Goal: Task Accomplishment & Management: Use online tool/utility

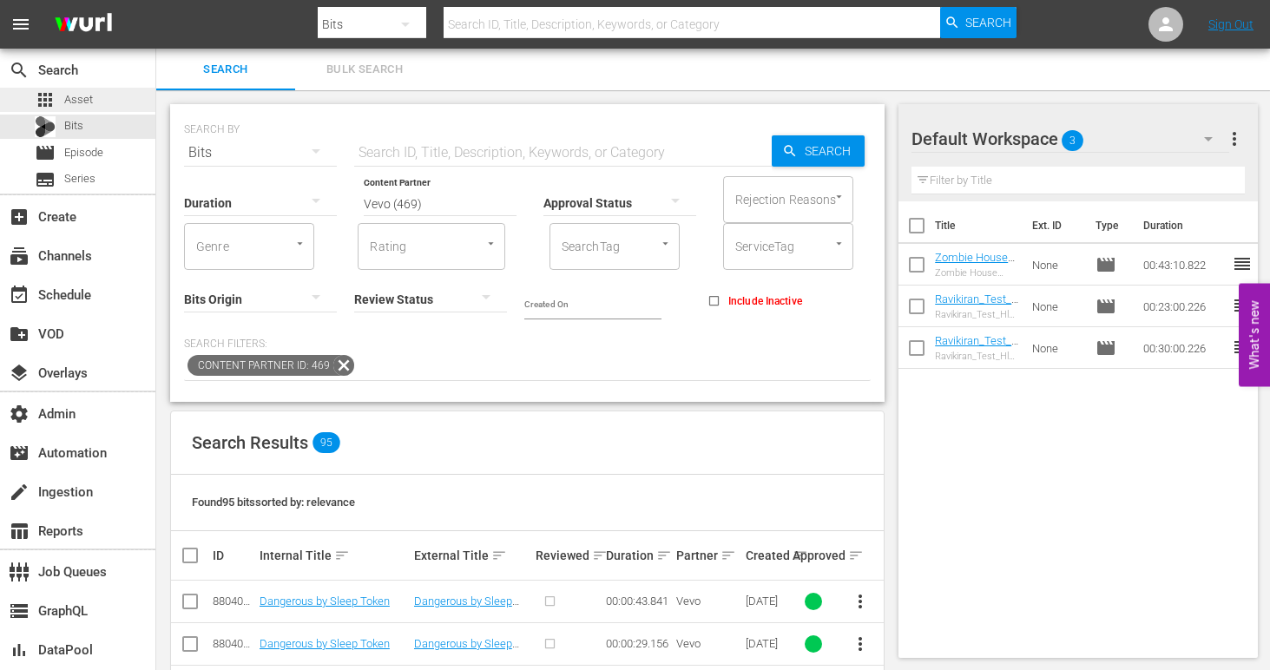
click at [89, 103] on span "Asset" at bounding box center [78, 99] width 29 height 17
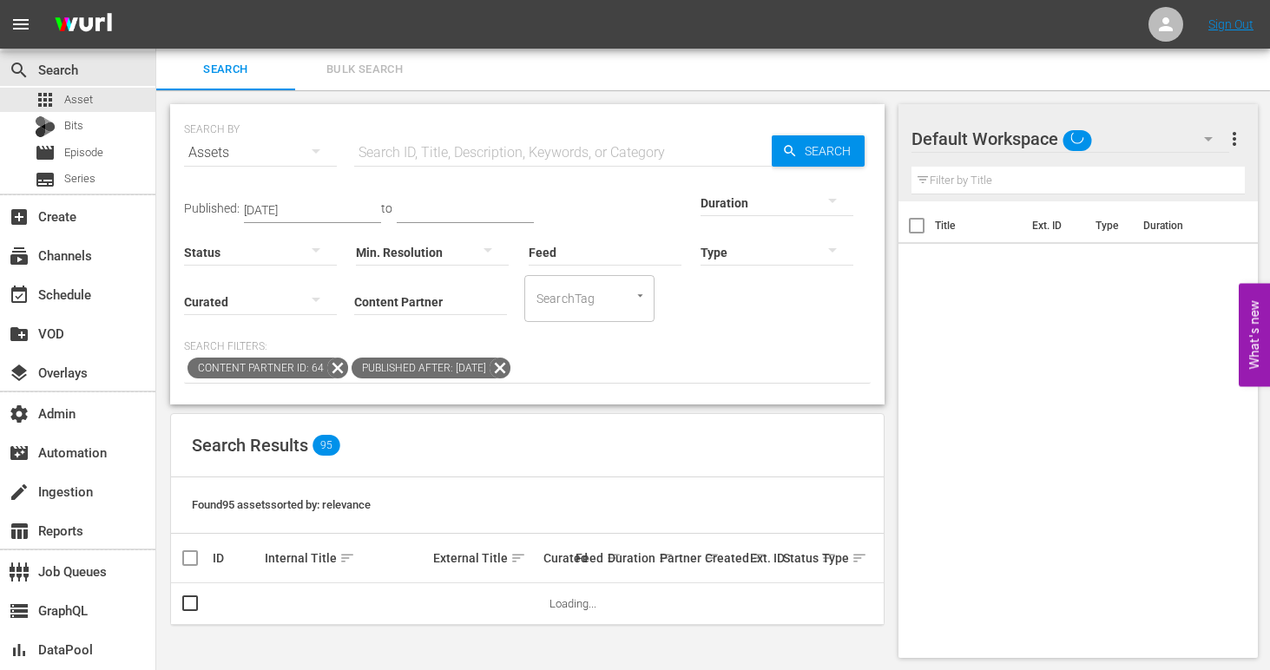
click at [383, 23] on nav "menu Sign Out" at bounding box center [635, 24] width 1270 height 49
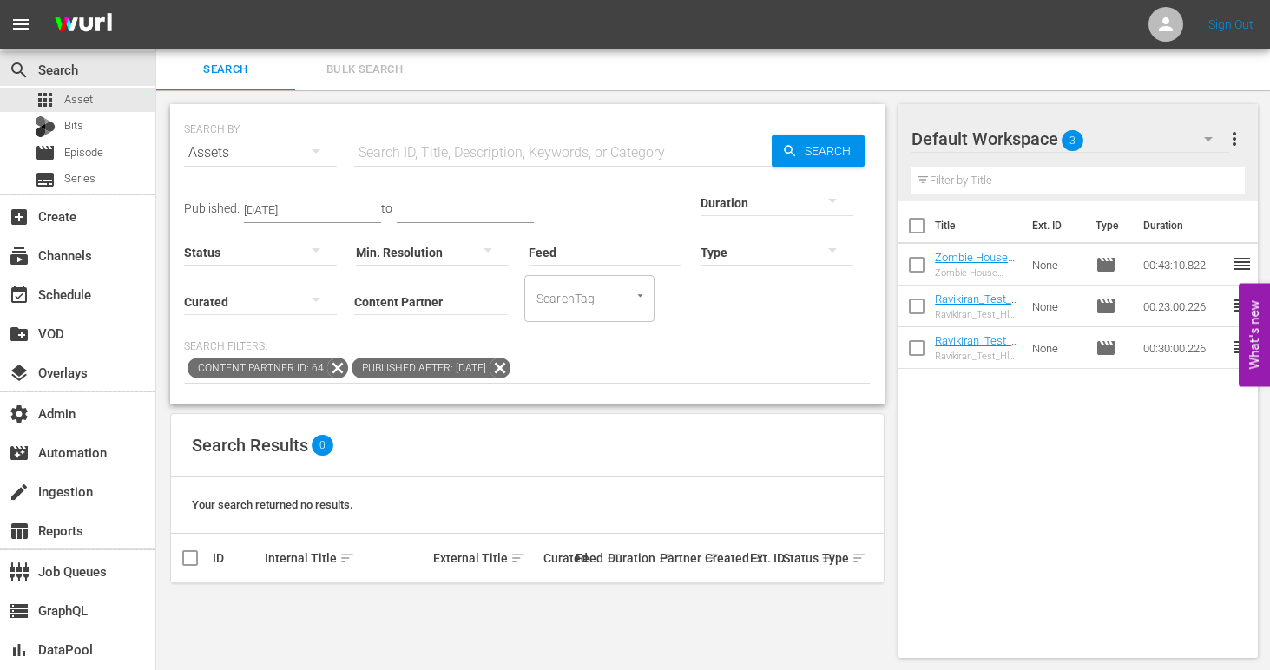
click at [331, 370] on icon at bounding box center [337, 368] width 21 height 21
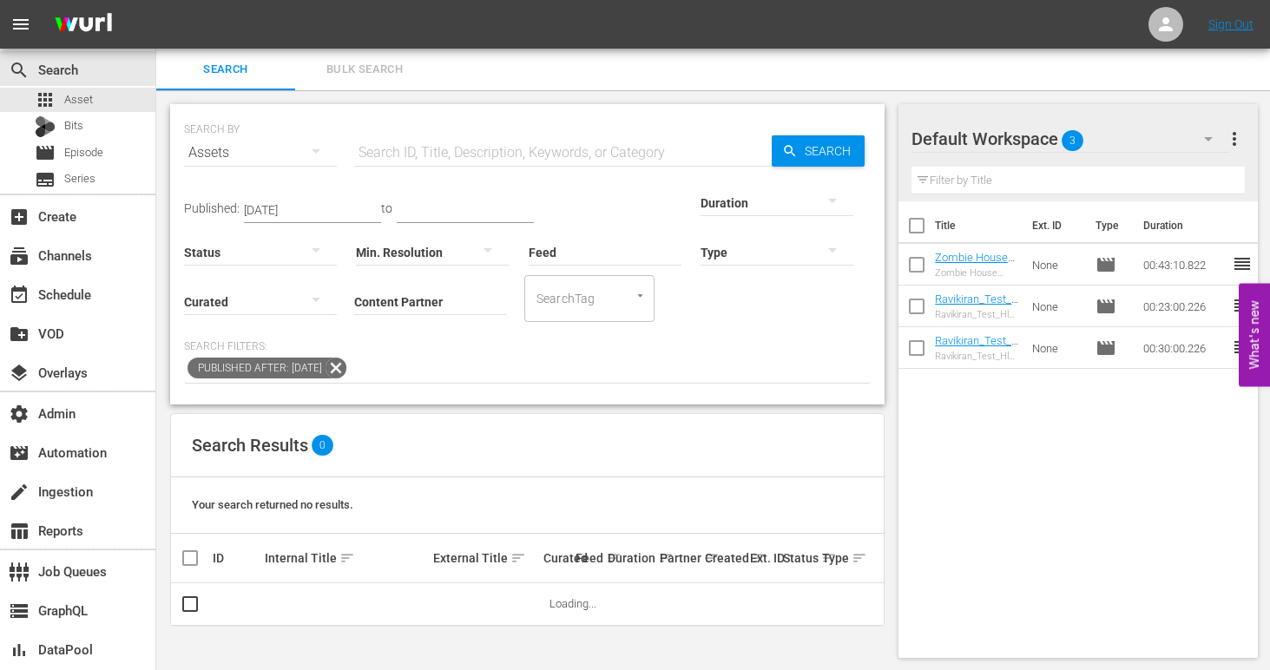
click at [346, 370] on icon at bounding box center [336, 368] width 21 height 21
click at [354, 310] on input "Content Partner" at bounding box center [430, 303] width 153 height 63
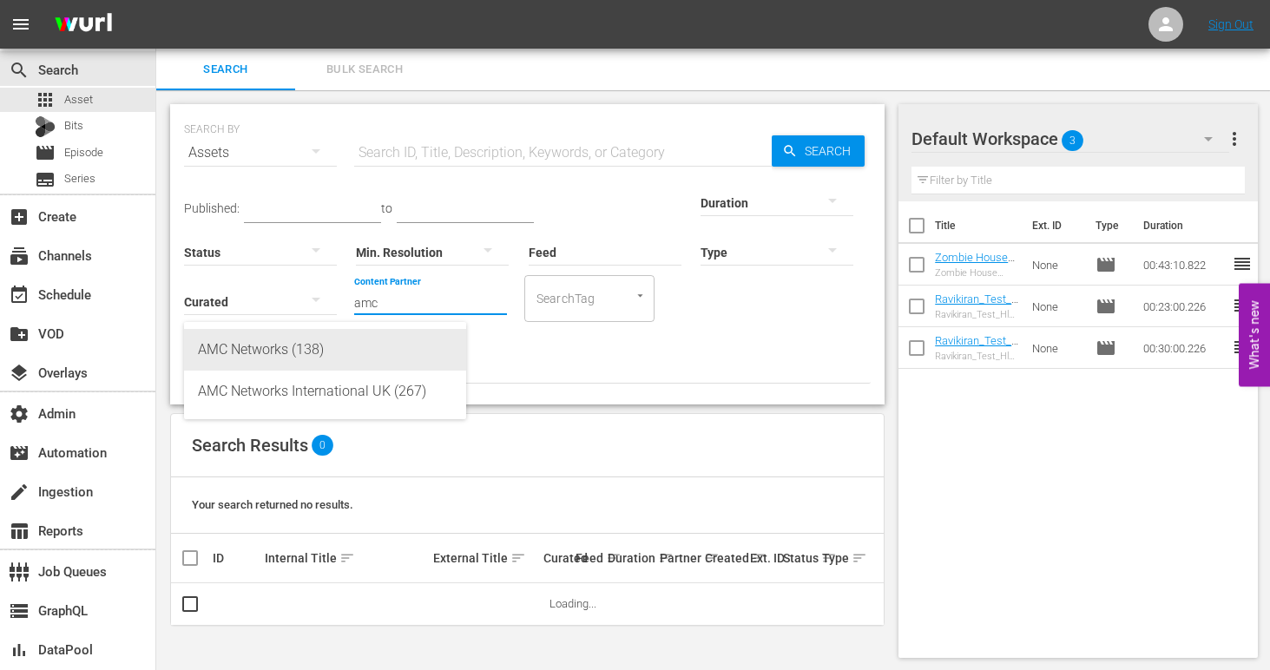
click at [289, 348] on div "AMC Networks (138)" at bounding box center [325, 350] width 254 height 42
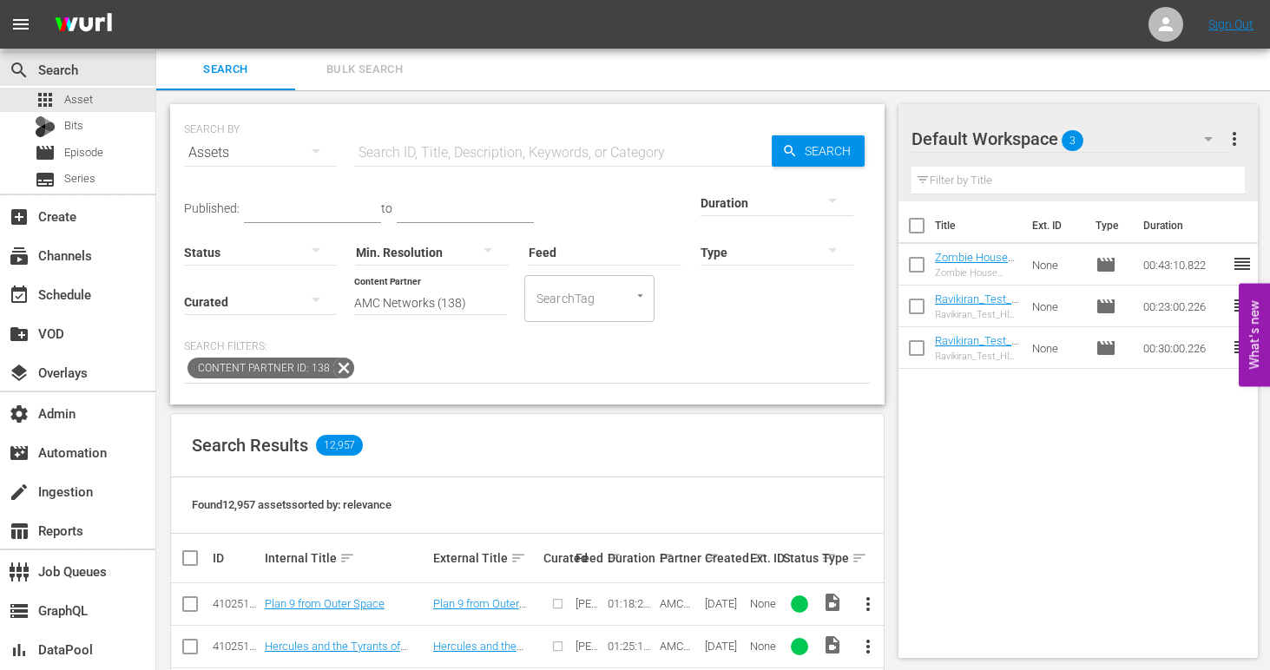
click at [354, 300] on input "AMC Networks (138)" at bounding box center [430, 303] width 153 height 63
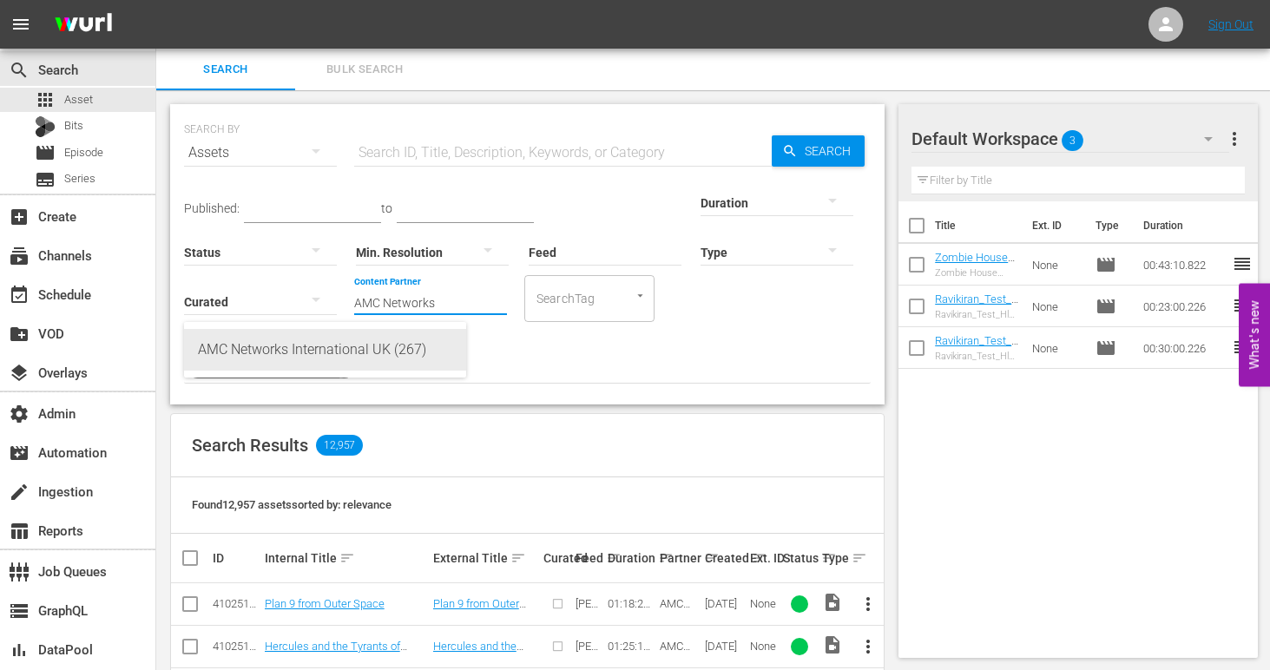
click at [340, 357] on div "AMC Networks International UK (267)" at bounding box center [325, 350] width 254 height 42
type input "AMC Networks International UK (267)"
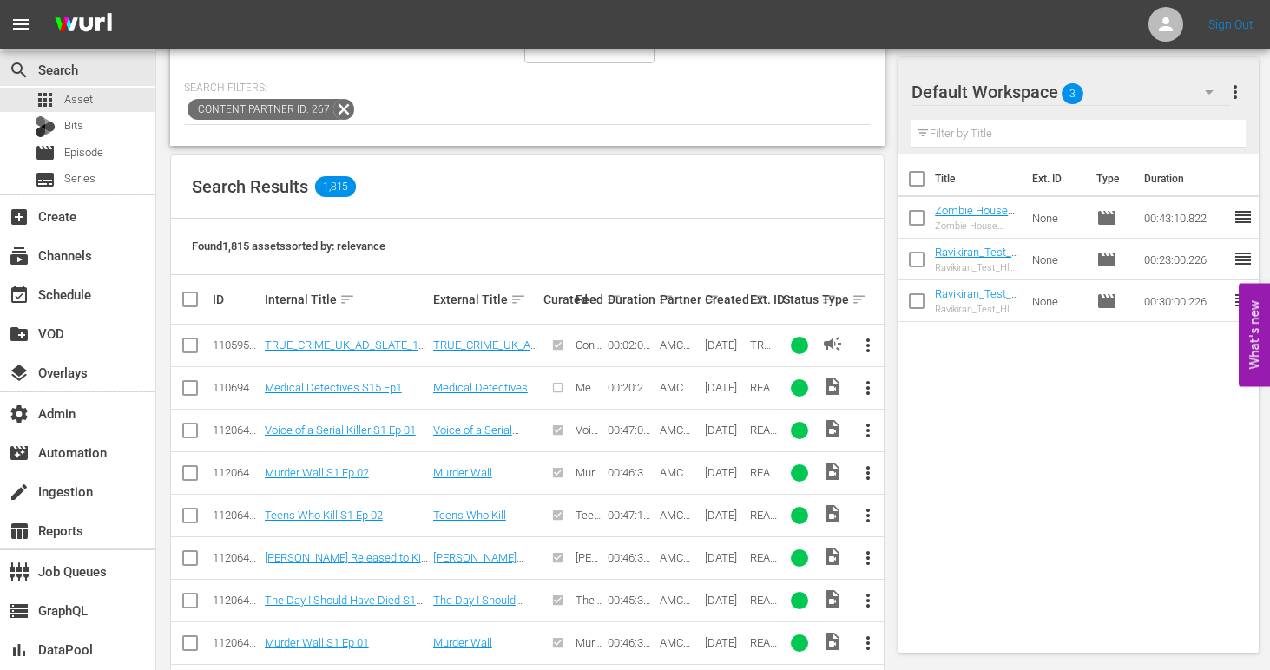
scroll to position [445, 0]
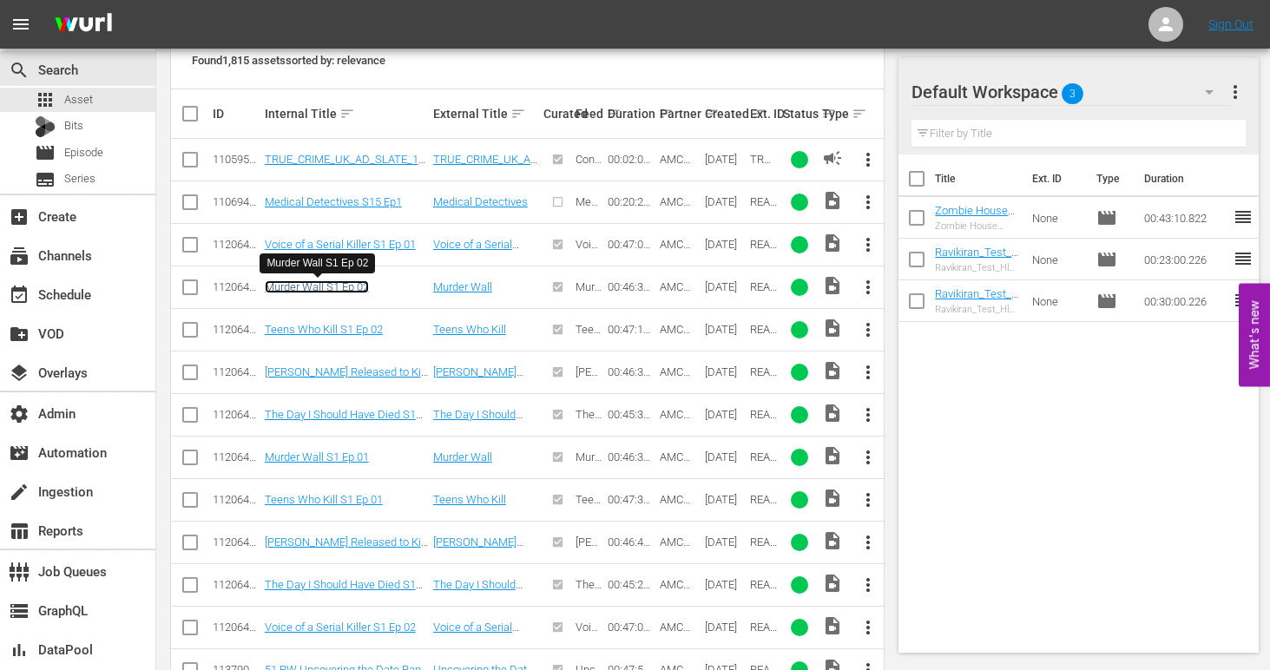
click at [339, 283] on link "Murder Wall S1 Ep 02" at bounding box center [317, 286] width 104 height 13
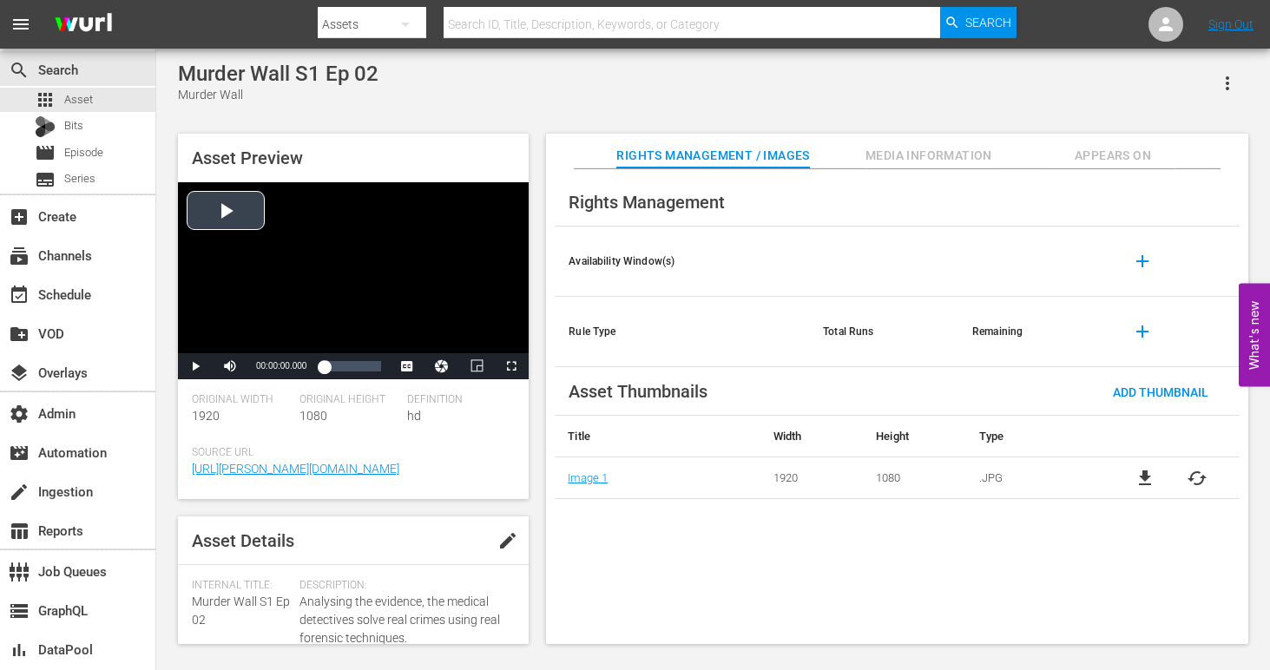
click at [232, 214] on div "Video Player" at bounding box center [353, 267] width 351 height 171
click at [511, 366] on span "Video Player" at bounding box center [511, 366] width 0 height 0
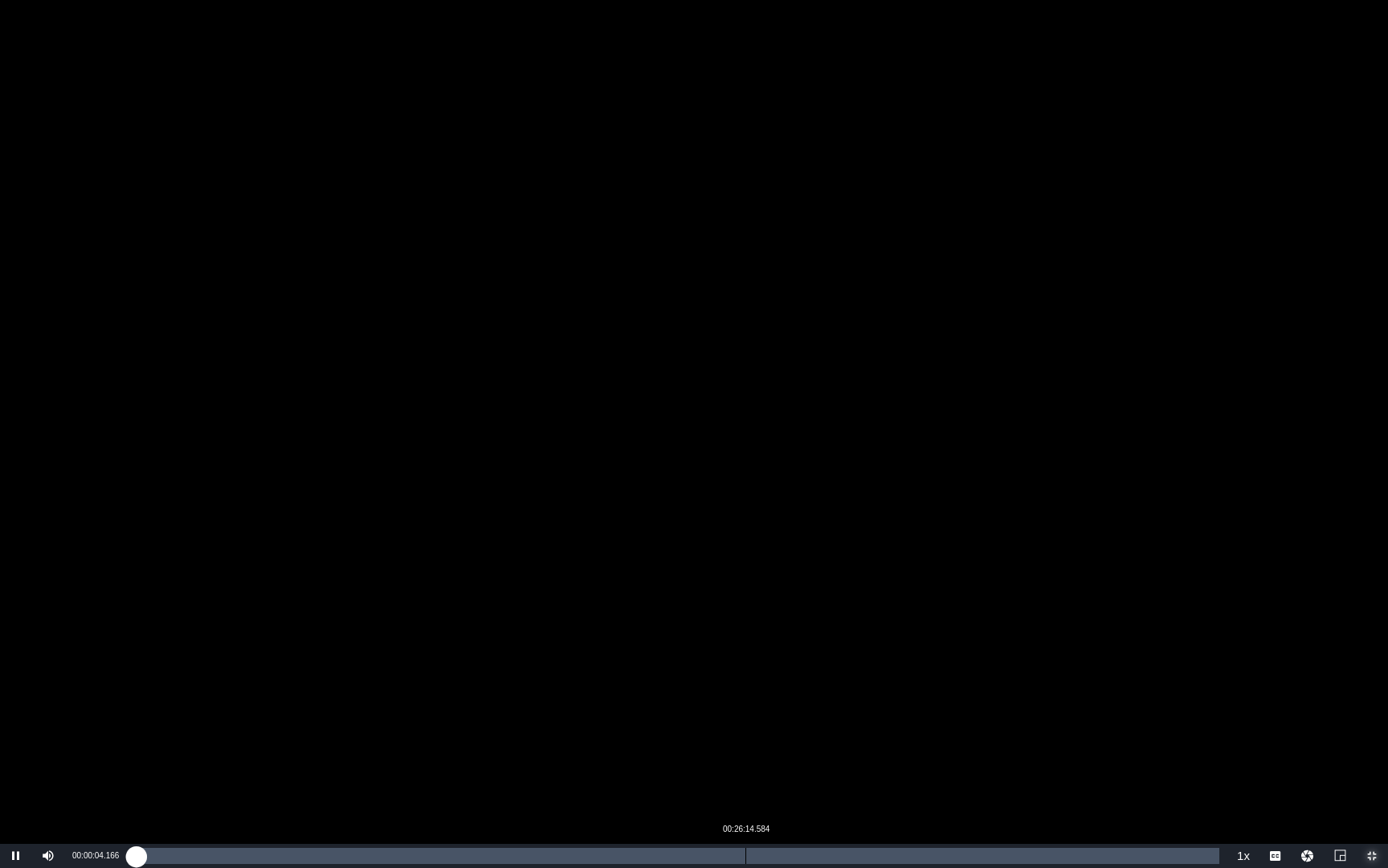
click at [745, 619] on div "Loaded : 0.21% 00:26:14.584 00:00:04.385" at bounding box center [677, 855] width 1084 height 16
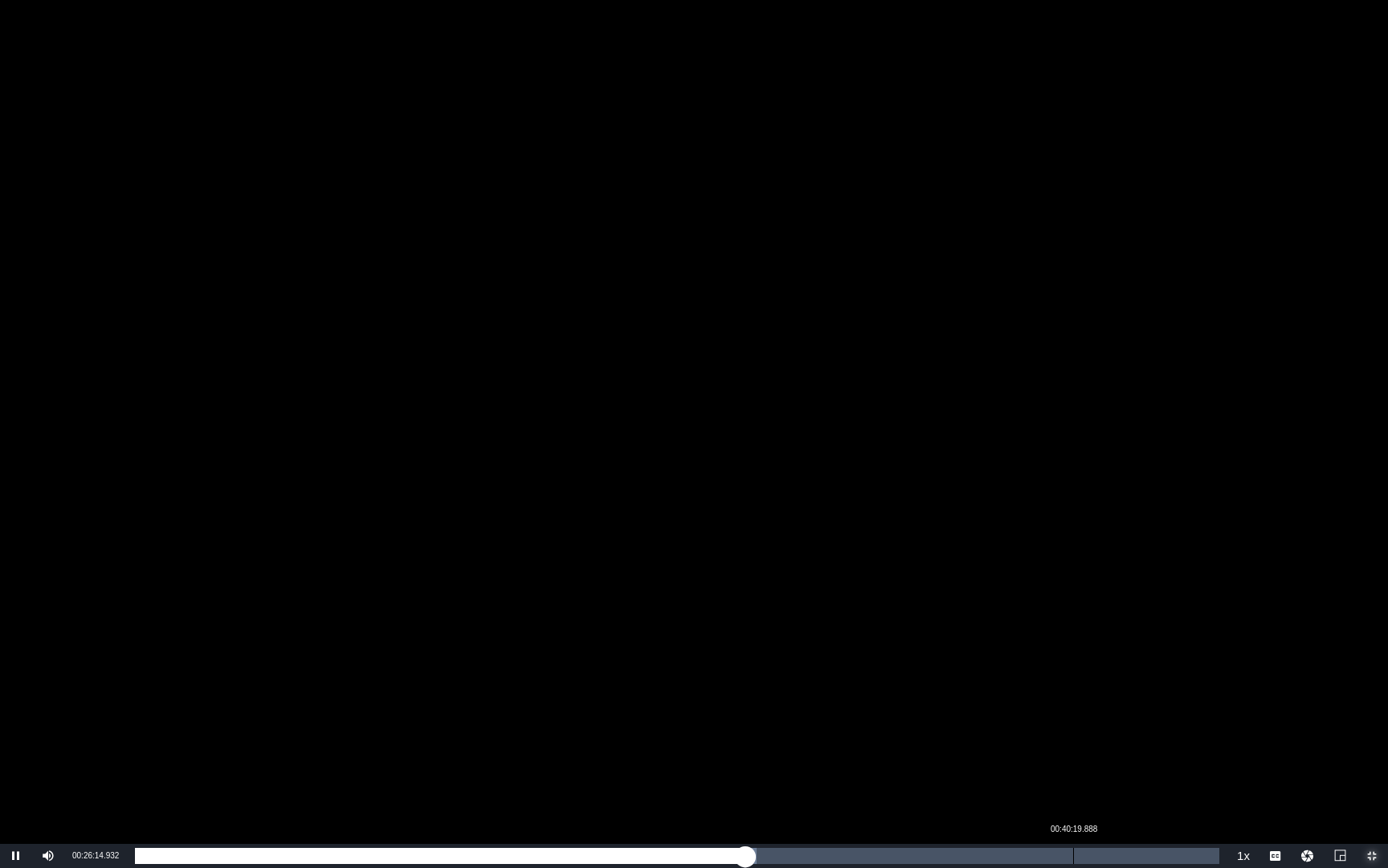
click at [1073, 619] on div "00:40:19.888" at bounding box center [1073, 855] width 1 height 16
click at [1095, 619] on div "00:41:13.755" at bounding box center [1095, 855] width 1 height 16
click at [1117, 619] on div "00:42:11.766" at bounding box center [1117, 855] width 1 height 16
click at [1134, 619] on div "00:42:57.346" at bounding box center [1134, 855] width 1 height 16
click at [1160, 619] on div "00:44:03.645" at bounding box center [1160, 855] width 1 height 16
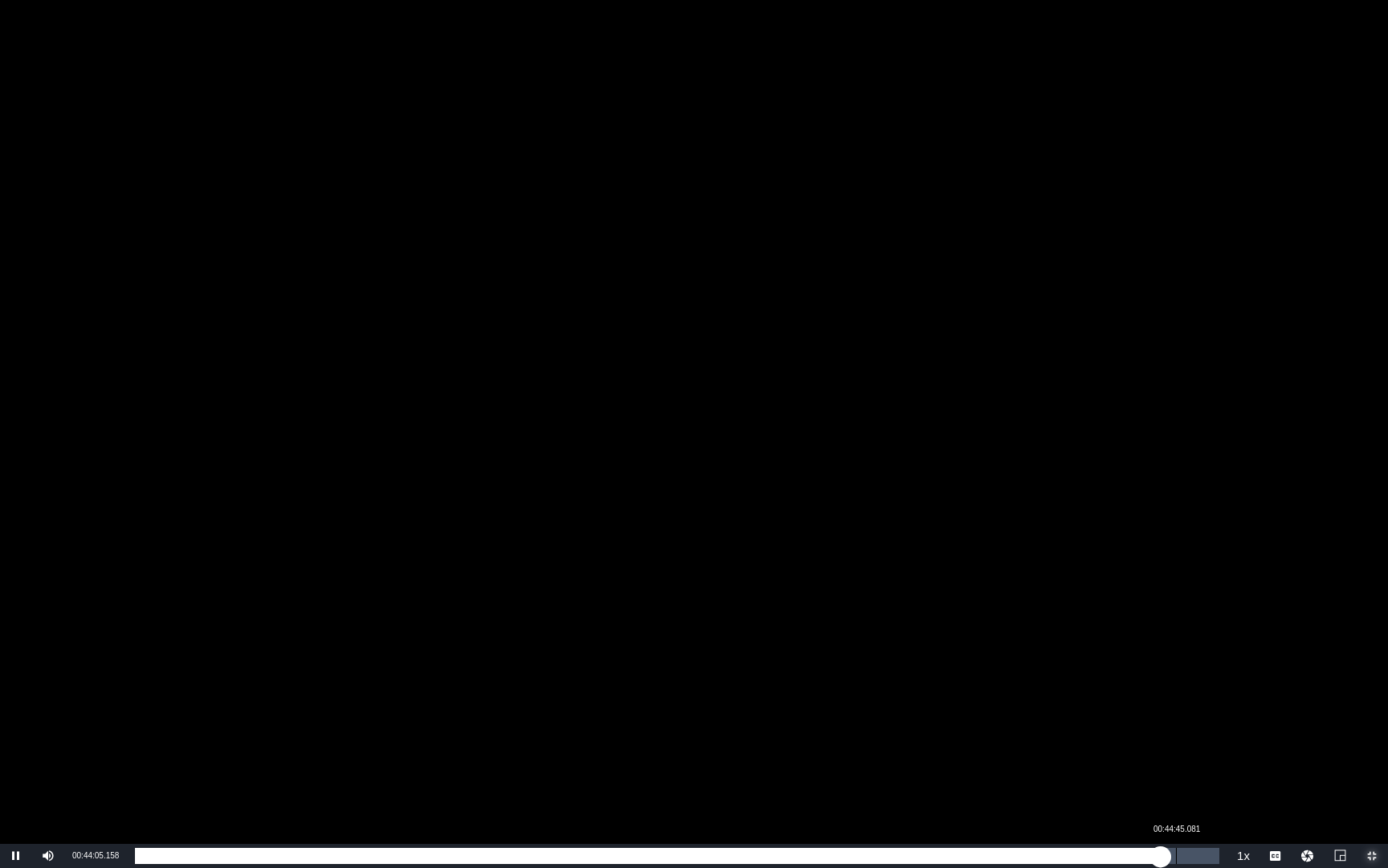
click at [1174, 619] on div "00:44:45.081" at bounding box center [1176, 855] width 1 height 16
click at [1174, 619] on div "Progress Bar" at bounding box center [1203, 855] width 26 height 16
click at [1174, 619] on div "00:46:01.921" at bounding box center [670, 855] width 1071 height 16
click at [1174, 619] on div "00:46:33.773" at bounding box center [676, 855] width 1083 height 16
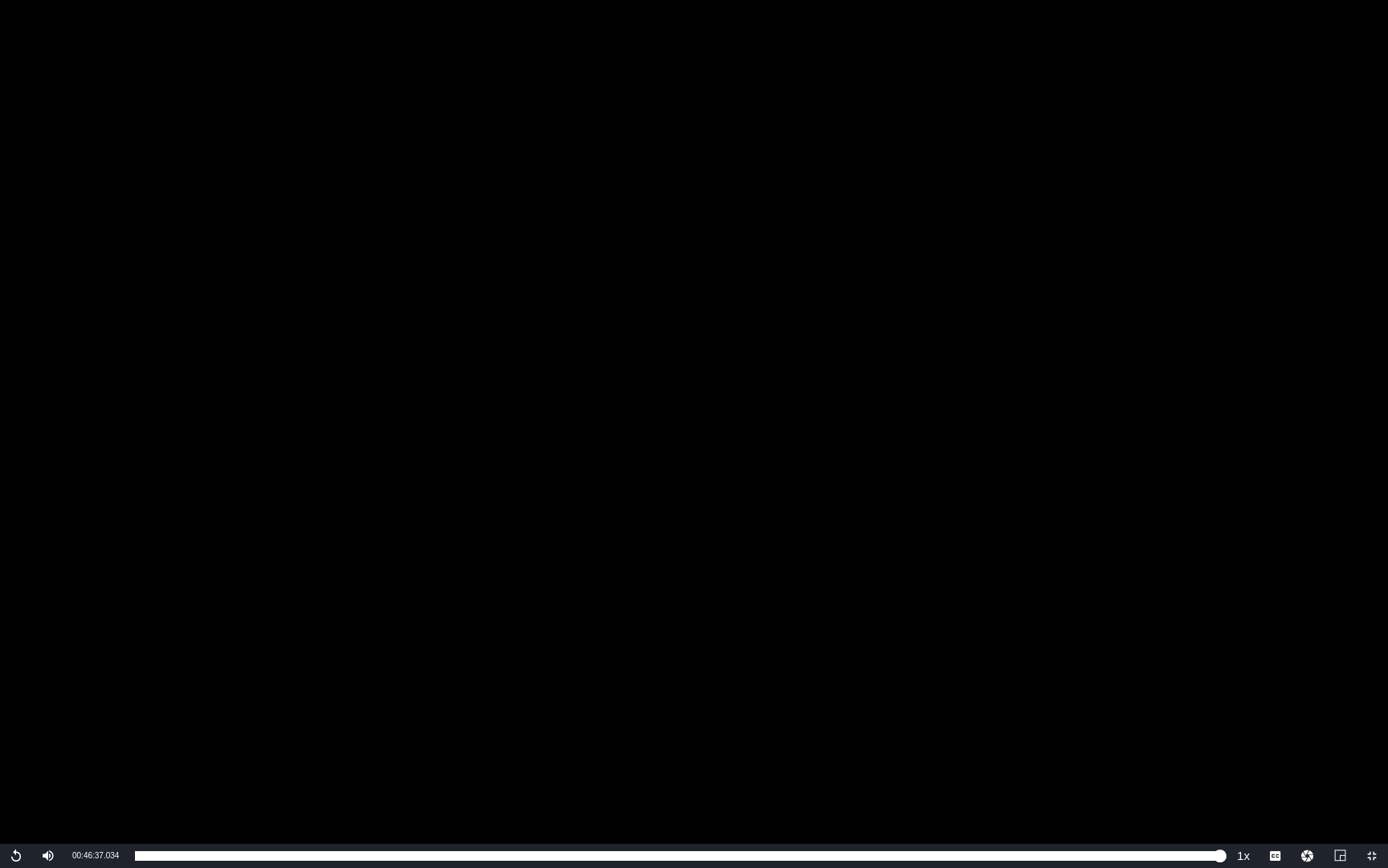
click at [667, 473] on div "Video Player" at bounding box center [694, 422] width 1388 height 844
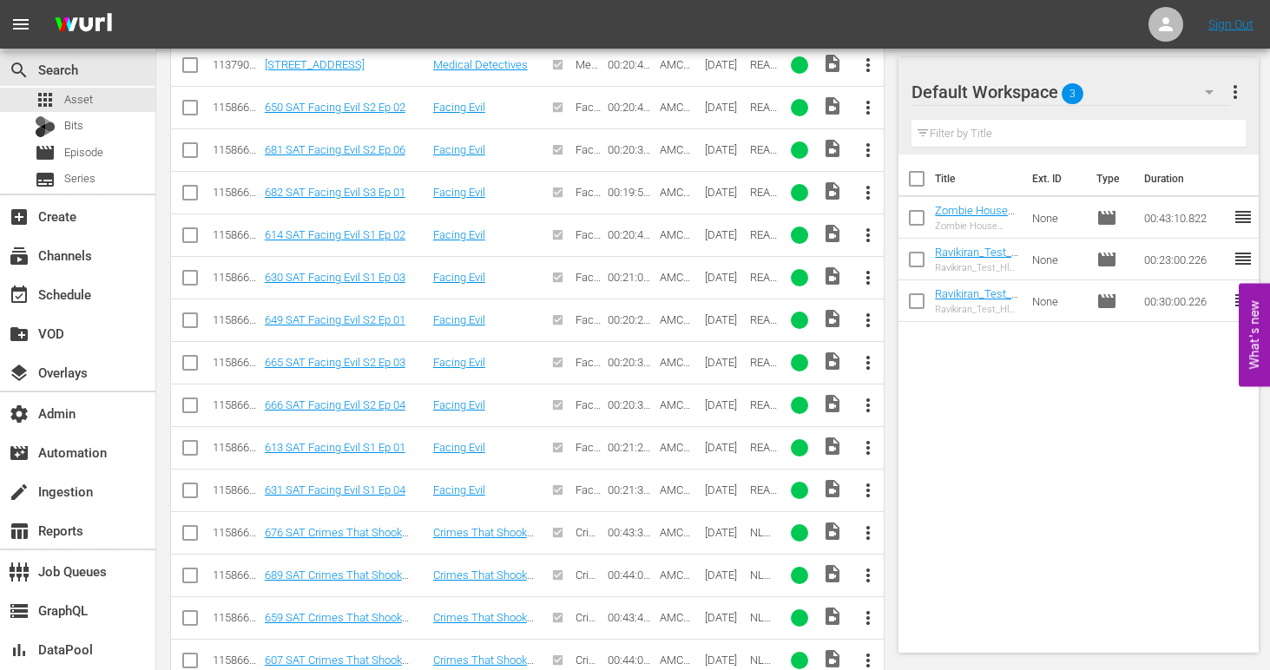
scroll to position [6793, 0]
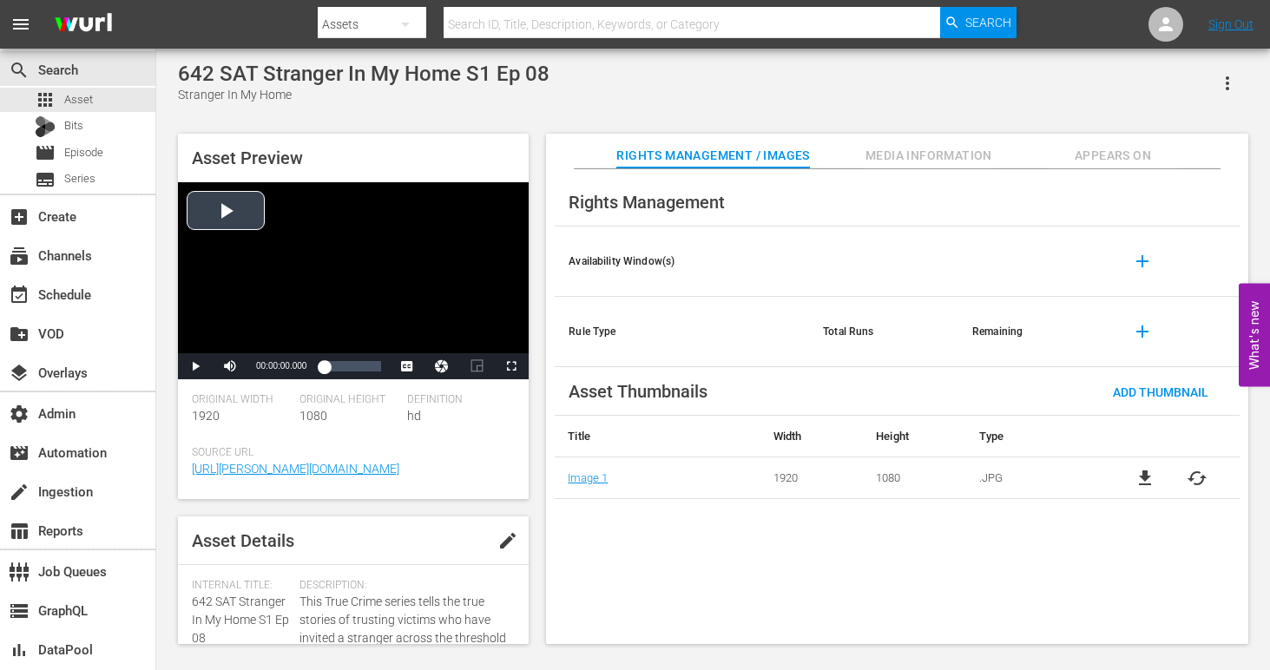
click at [235, 205] on div "Video Player" at bounding box center [353, 267] width 351 height 171
click at [511, 366] on span "Video Player" at bounding box center [511, 366] width 0 height 0
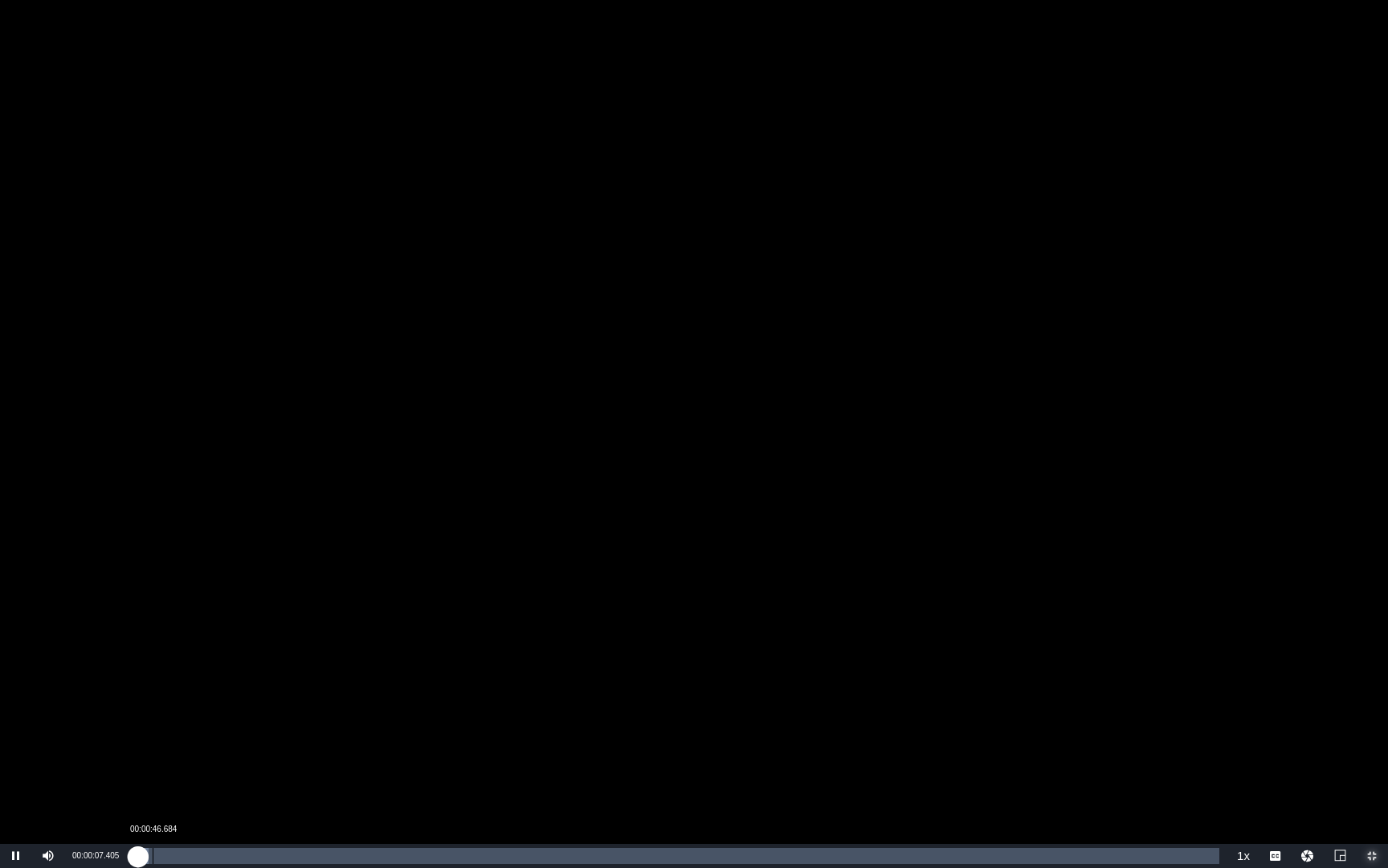
click at [153, 619] on div "00:00:46.684" at bounding box center [153, 855] width 1 height 16
click at [1174, 619] on div "00:46:32.571" at bounding box center [1193, 855] width 1 height 16
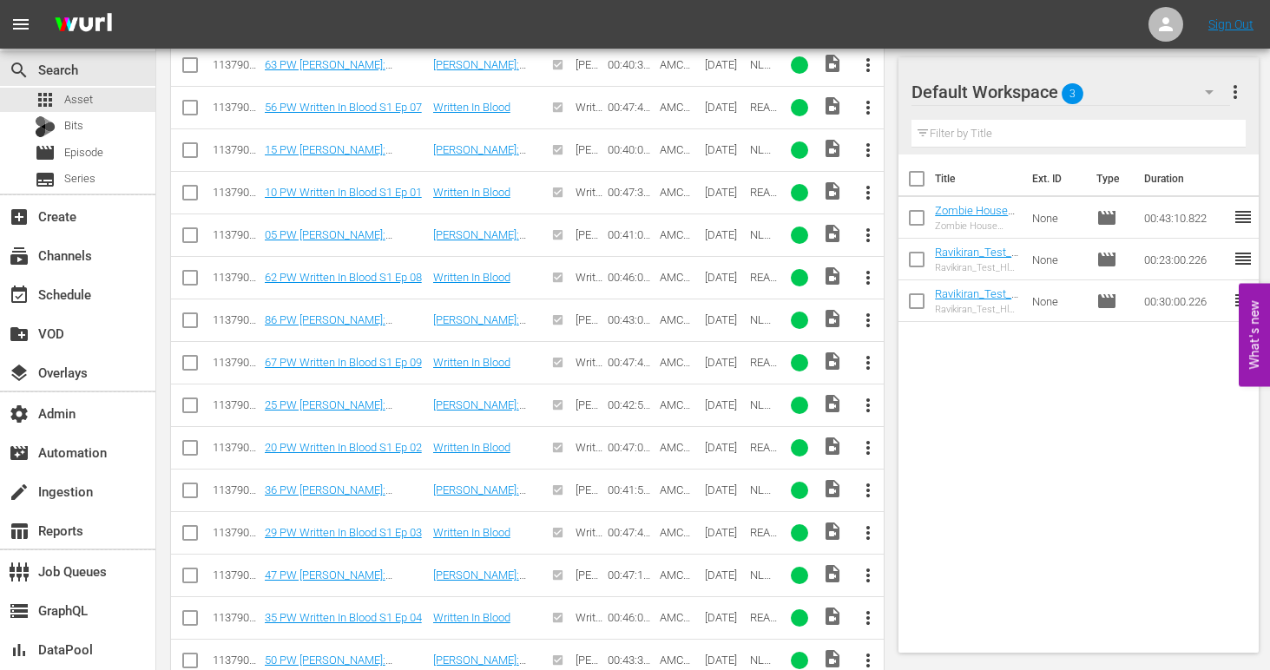
scroll to position [2539, 0]
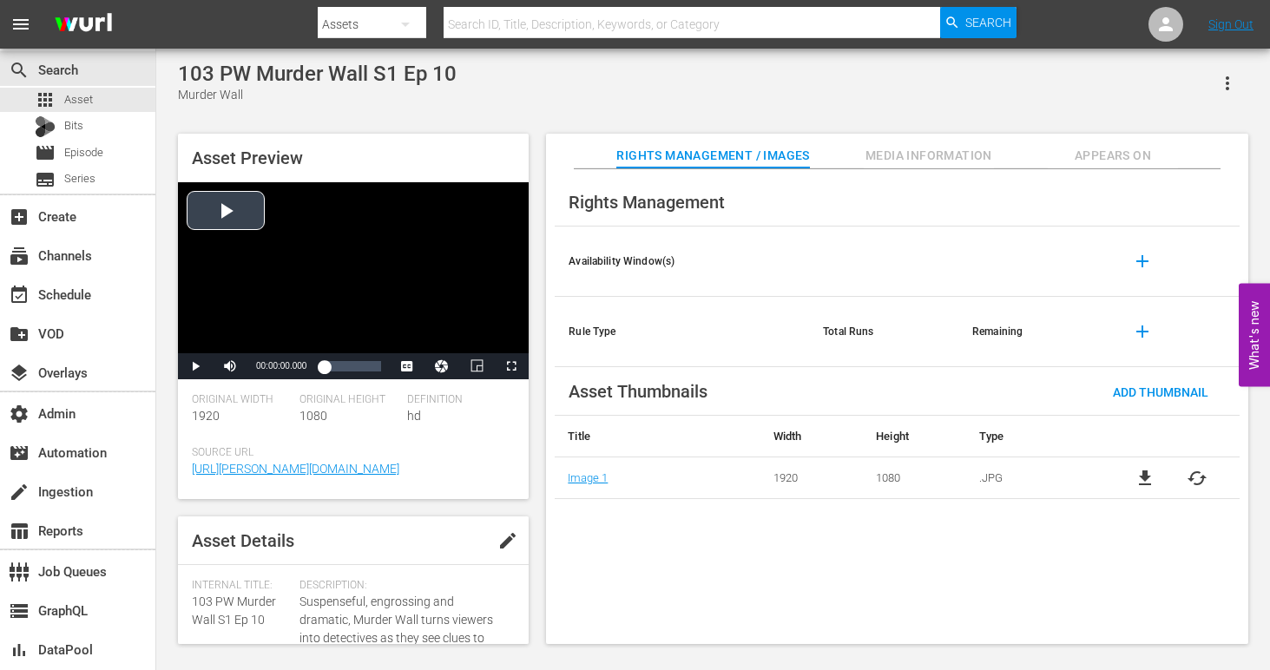
click at [222, 223] on div "Video Player" at bounding box center [353, 267] width 351 height 171
click at [511, 366] on span "Video Player" at bounding box center [511, 366] width 0 height 0
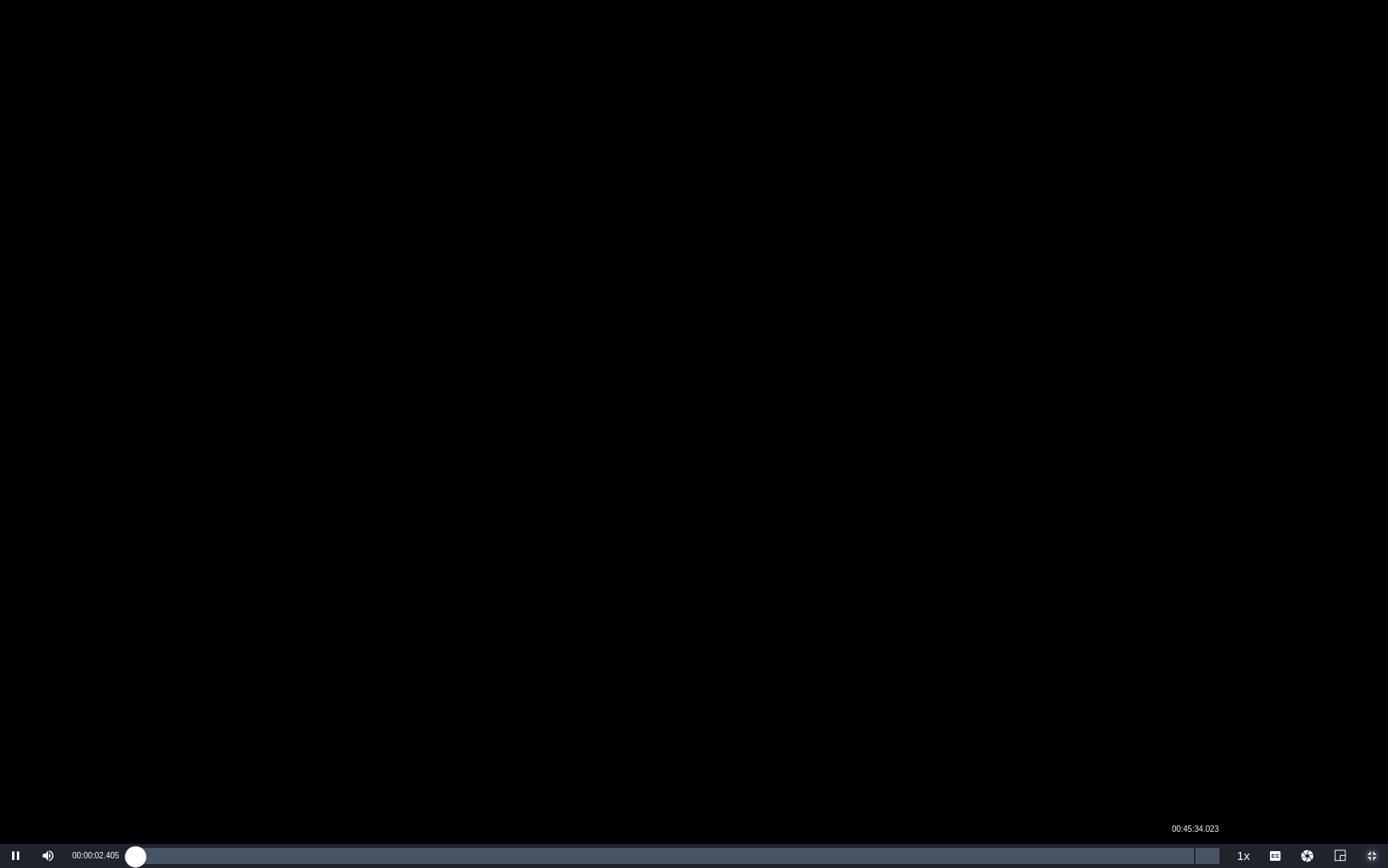
click at [1174, 619] on div "Loaded : 0.21% 00:45:34.023 00:00:02.473" at bounding box center [677, 856] width 1101 height 24
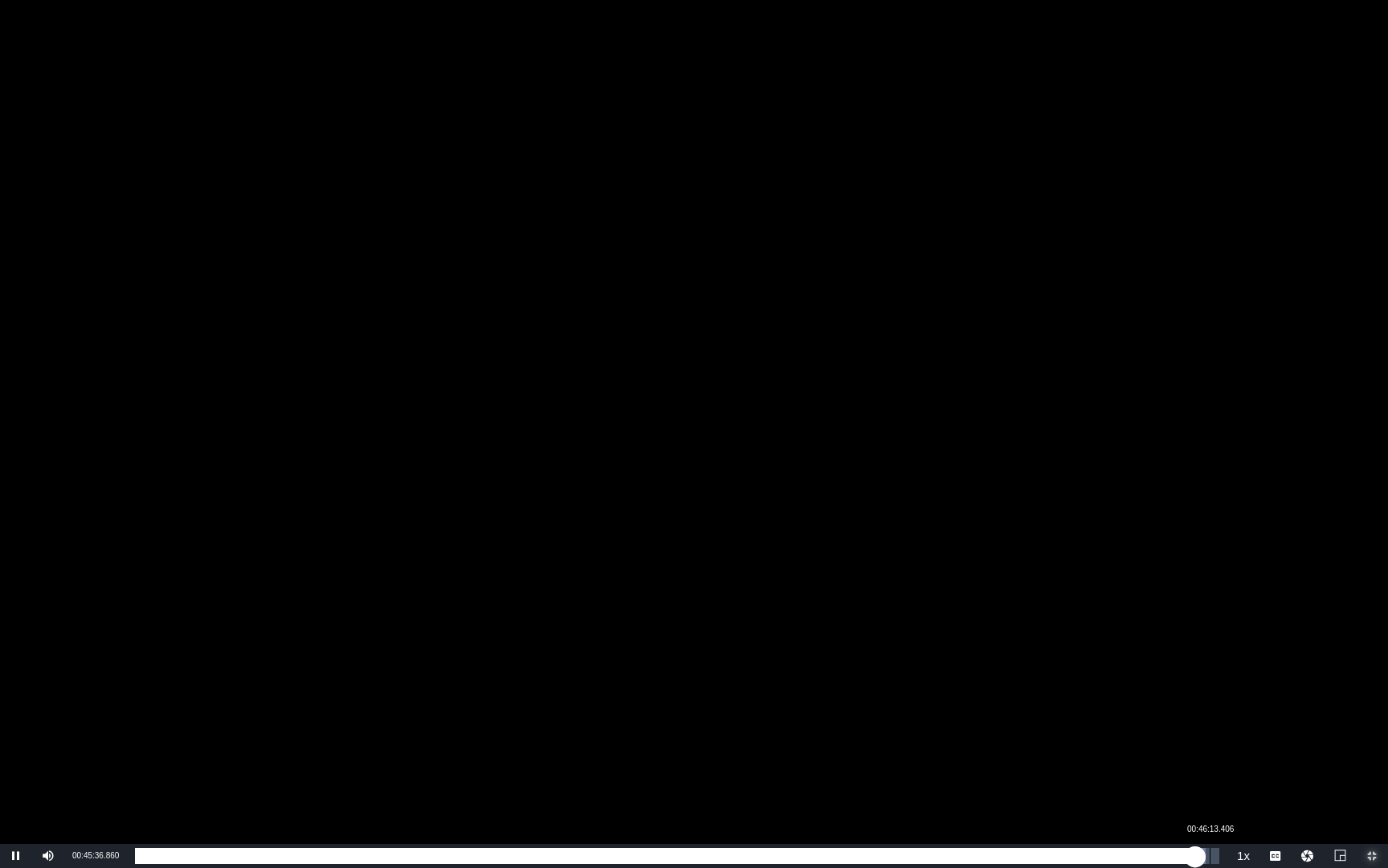
click at [1174, 619] on div "00:46:13.406" at bounding box center [1210, 855] width 1 height 16
click at [1174, 619] on div "00:46:15.324" at bounding box center [673, 855] width 1076 height 16
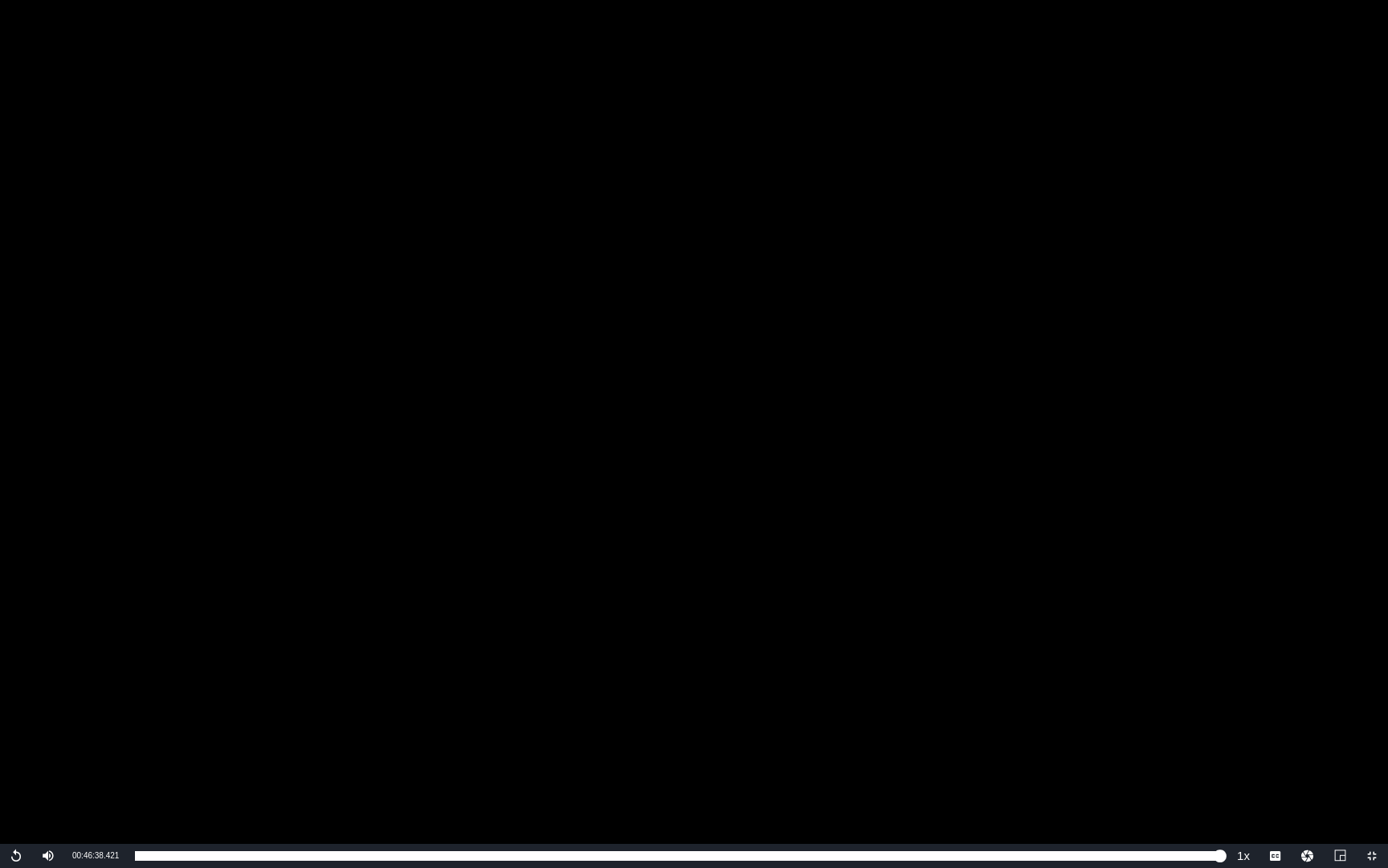
click at [974, 576] on div "Video Player" at bounding box center [694, 422] width 1388 height 844
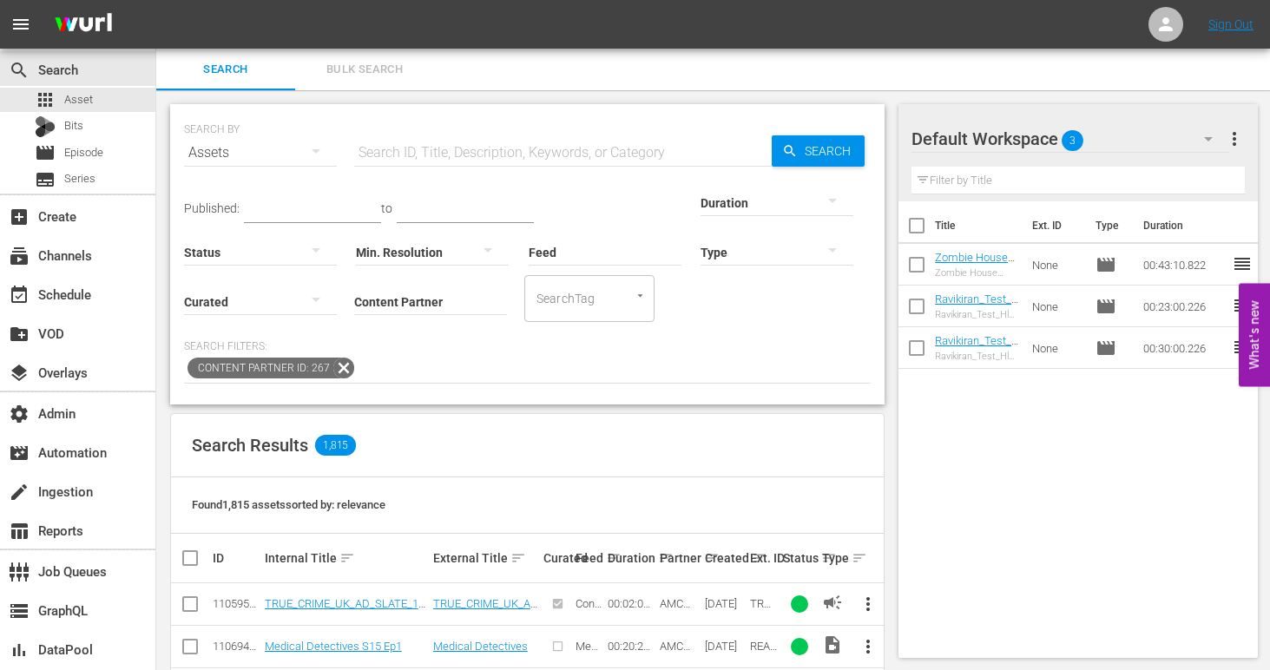
click at [342, 371] on icon at bounding box center [343, 368] width 21 height 21
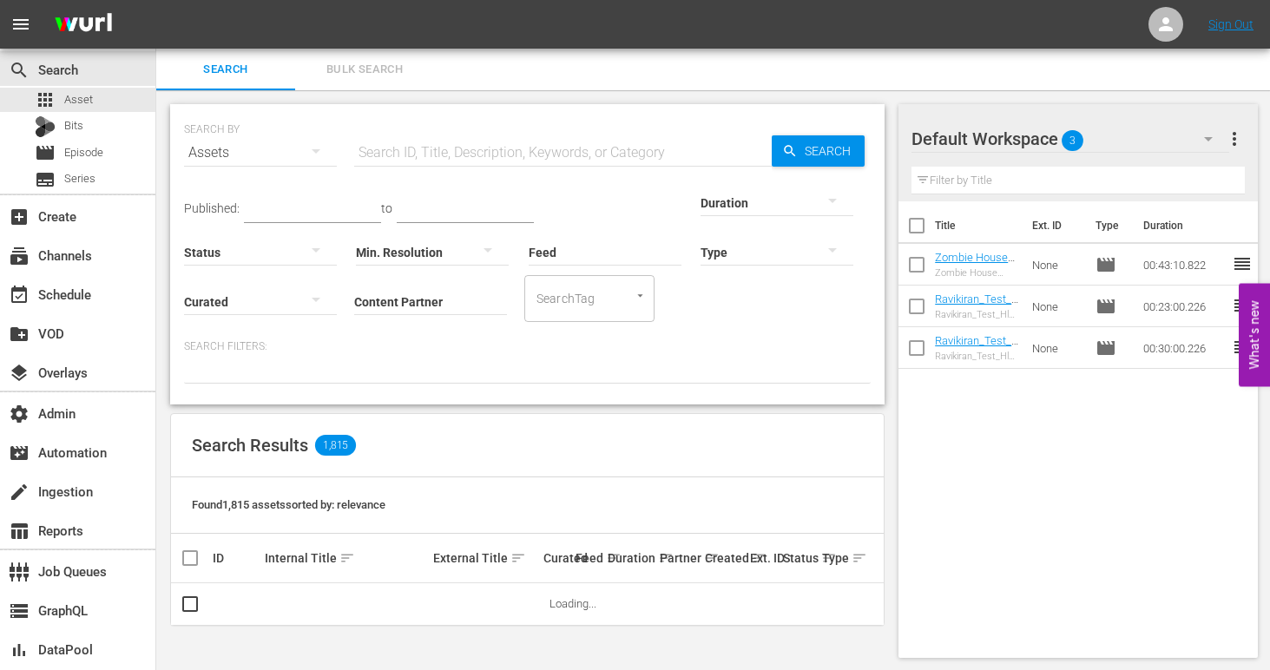
click at [354, 304] on input "Content Partner" at bounding box center [430, 303] width 153 height 63
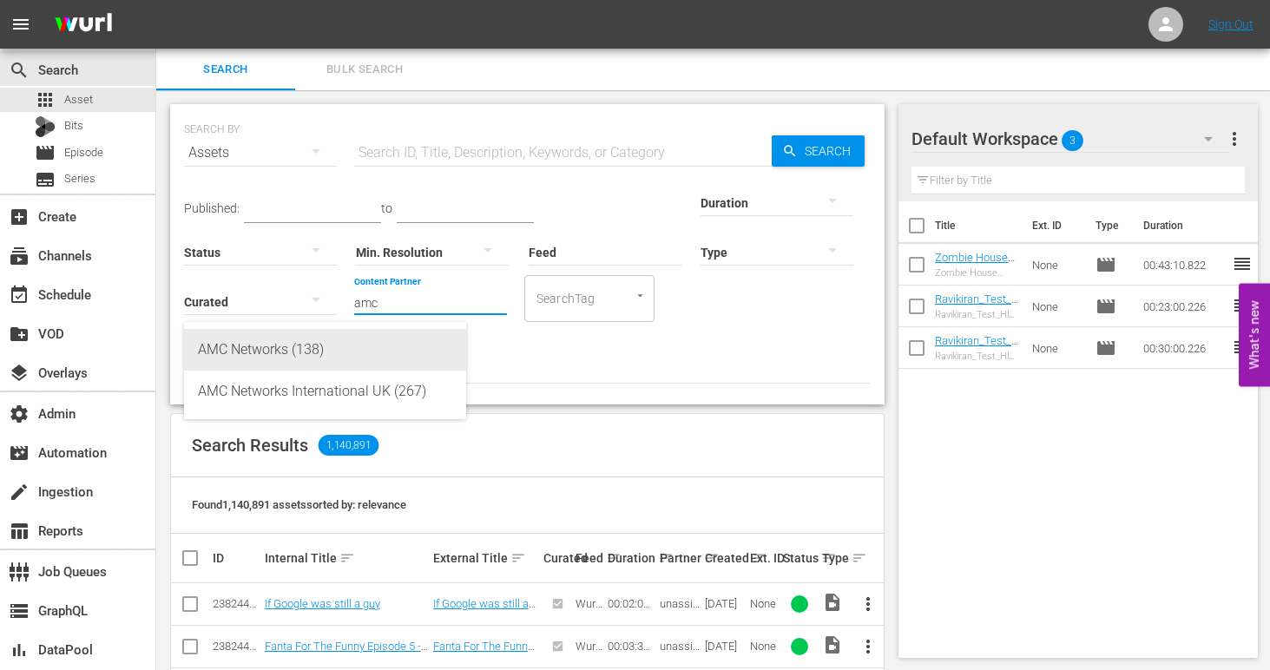
click at [290, 368] on div "AMC Networks (138)" at bounding box center [325, 350] width 254 height 42
type input "AMC Networks (138)"
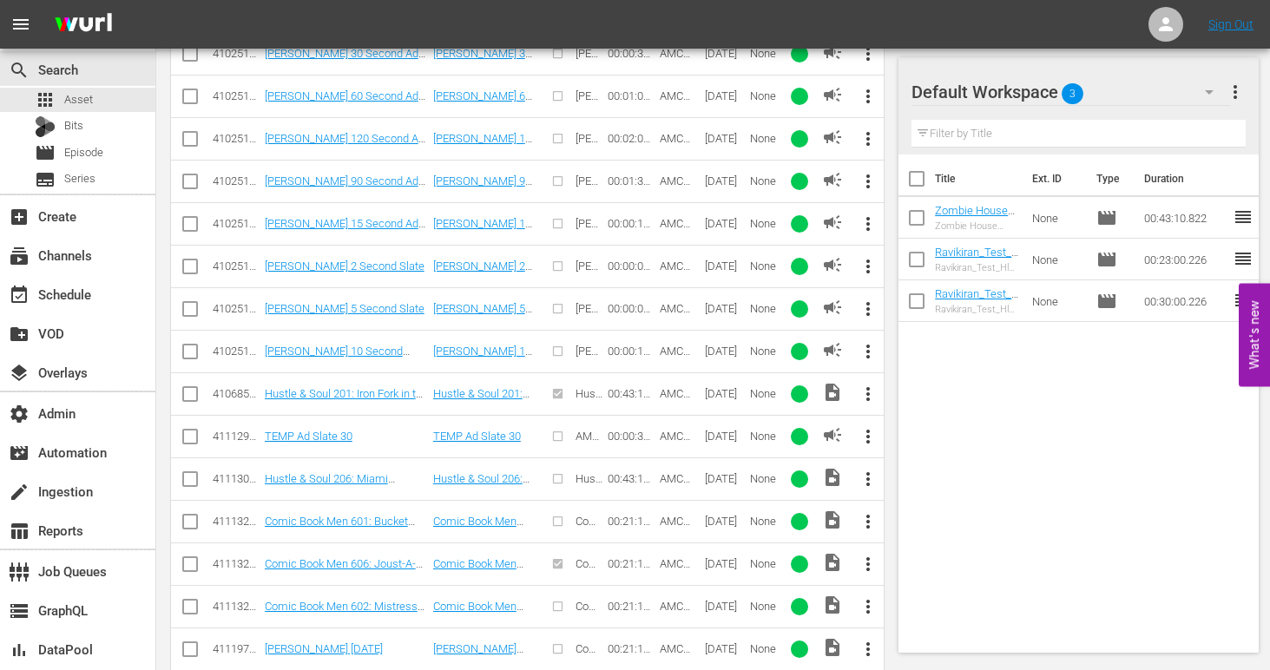
scroll to position [837, 0]
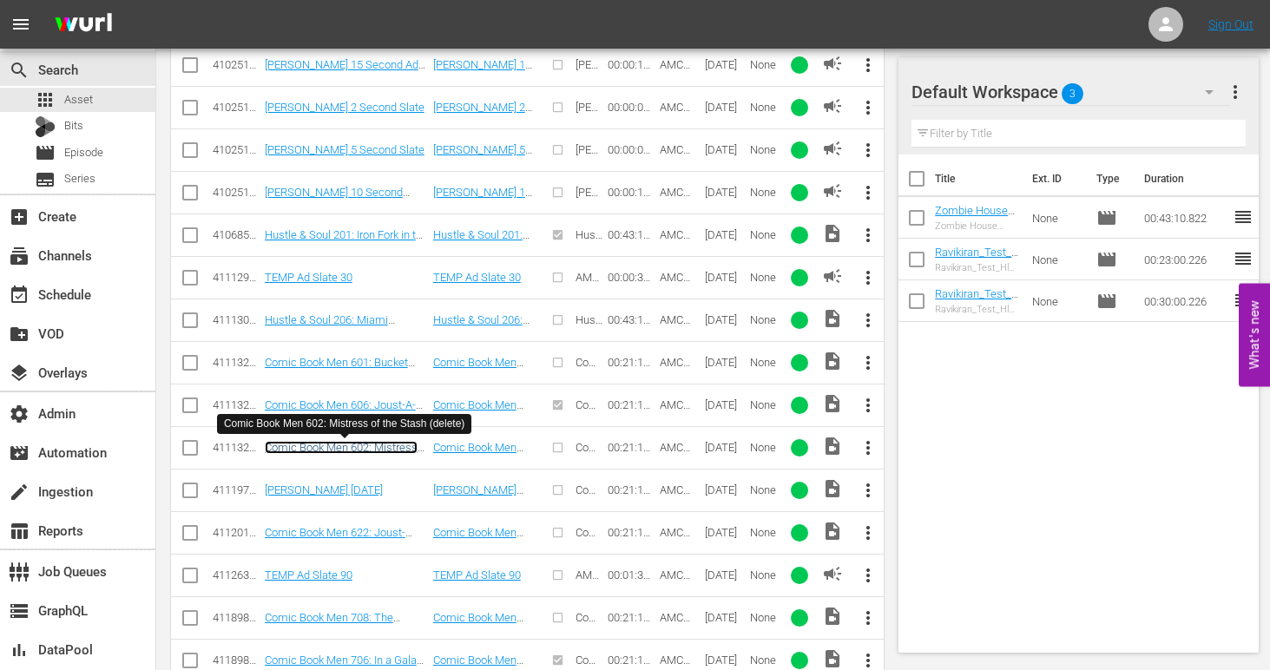
click at [331, 452] on link "Comic Book Men 602: Mistress of the Stash (delete)" at bounding box center [341, 454] width 153 height 26
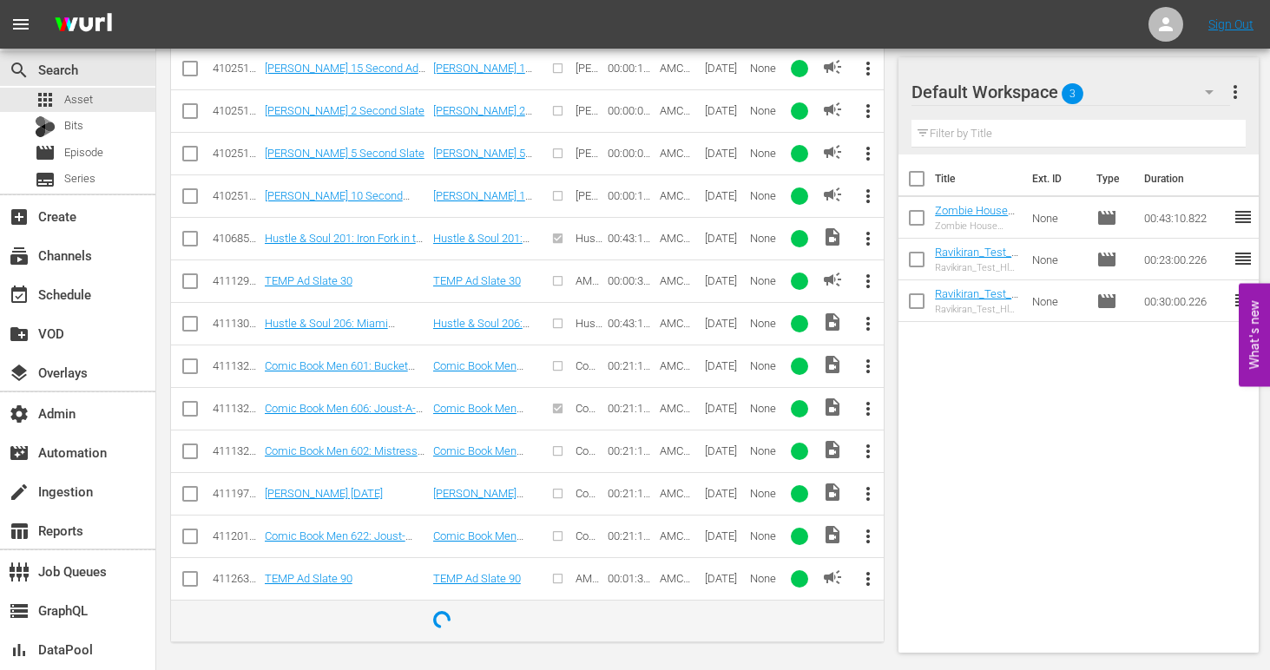
scroll to position [837, 0]
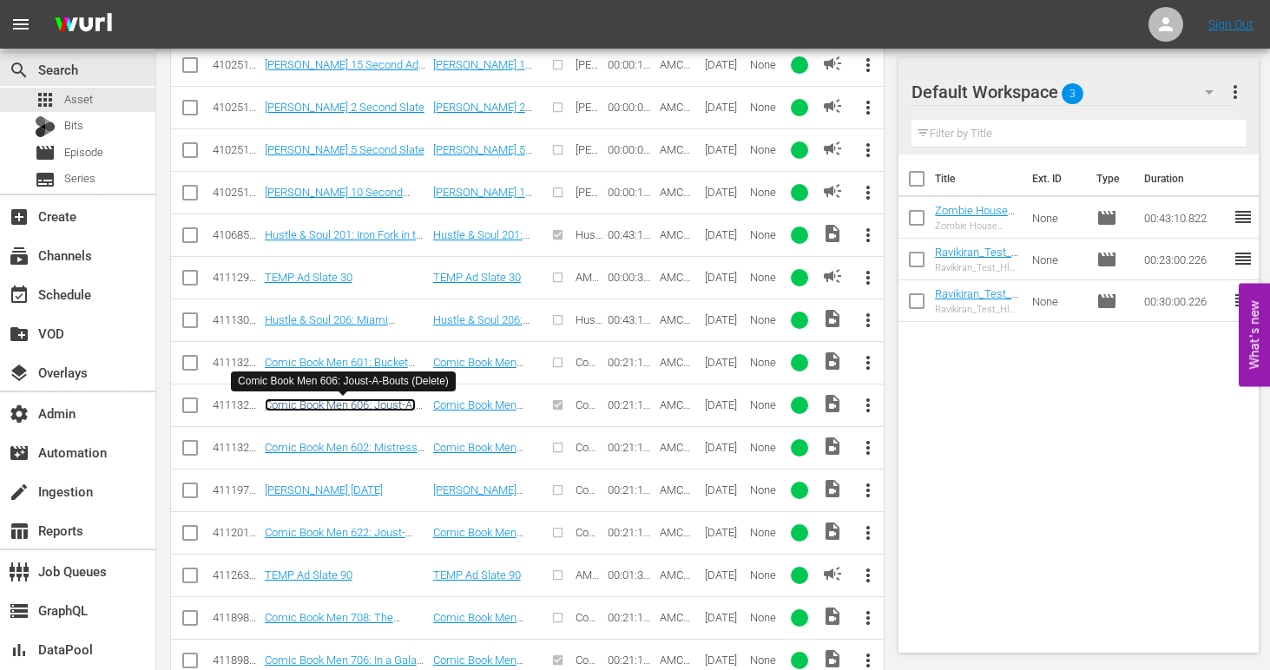
click at [367, 405] on link "Comic Book Men 606: Joust-A-Bouts (Delete)" at bounding box center [340, 412] width 151 height 26
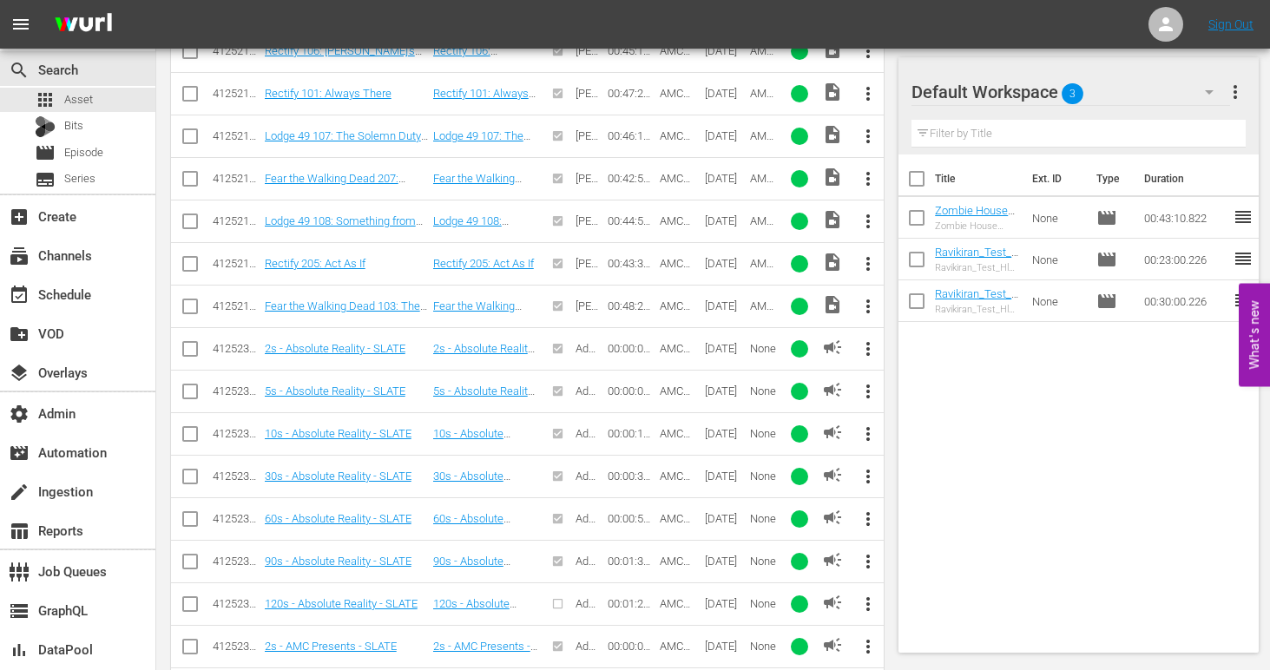
scroll to position [3670, 0]
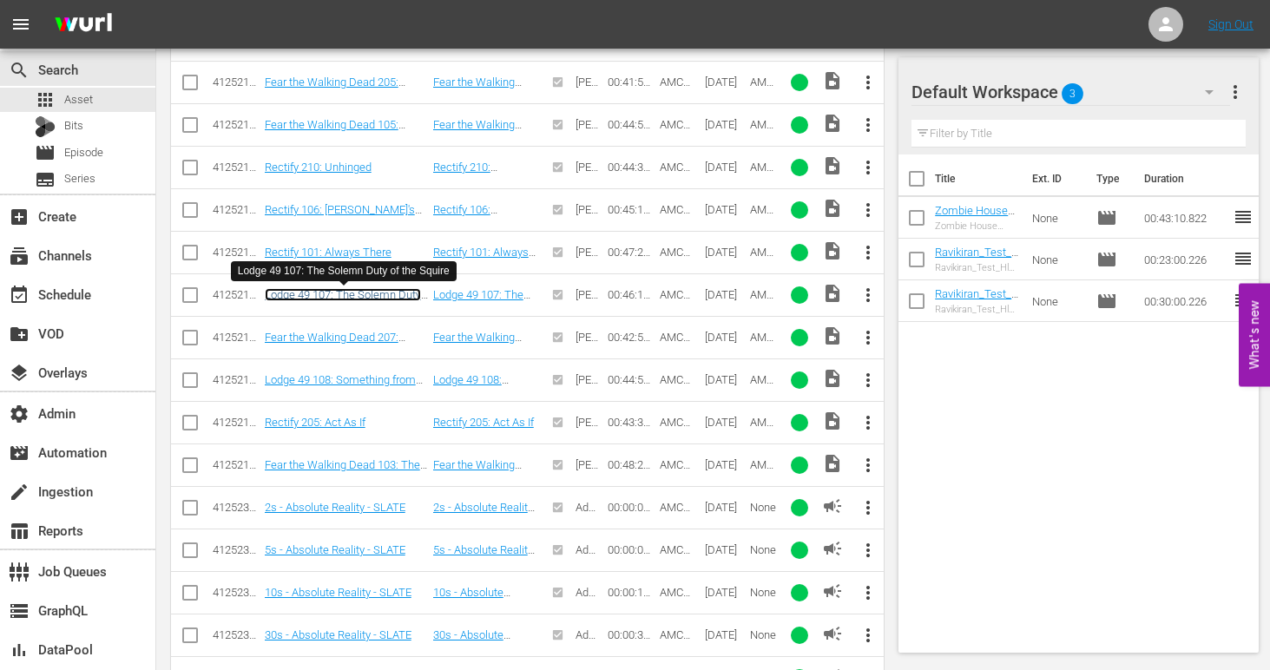
click at [357, 295] on link "Lodge 49 107: The Solemn Duty of the Squire" at bounding box center [343, 301] width 156 height 26
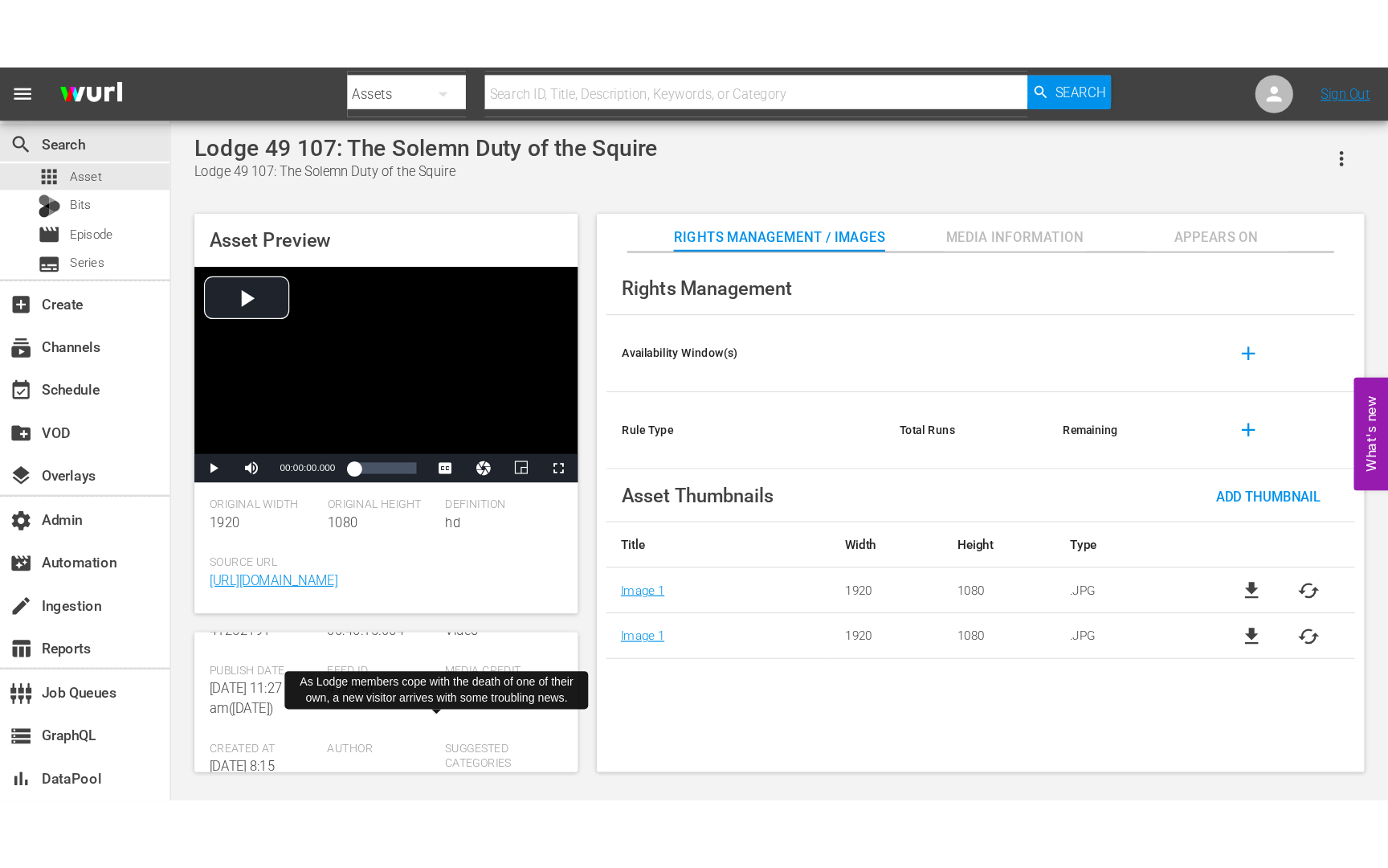
scroll to position [272, 0]
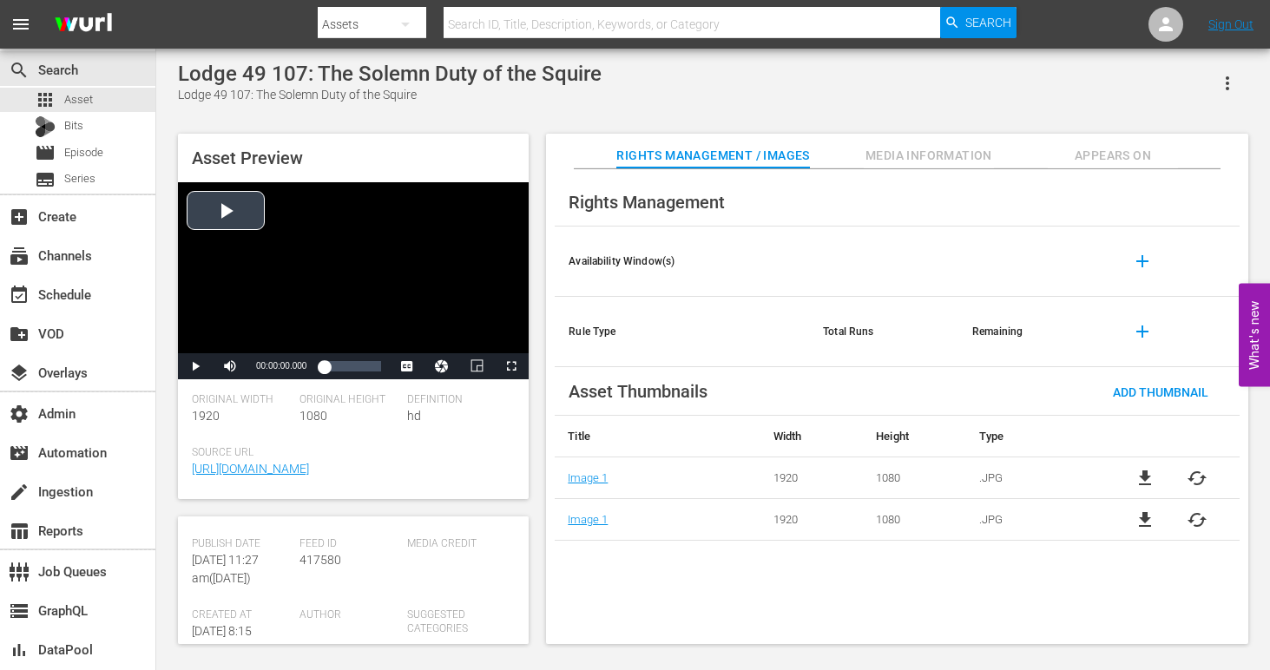
click at [247, 208] on div "Video Player" at bounding box center [353, 267] width 351 height 171
click at [511, 366] on span "Video Player" at bounding box center [511, 366] width 0 height 0
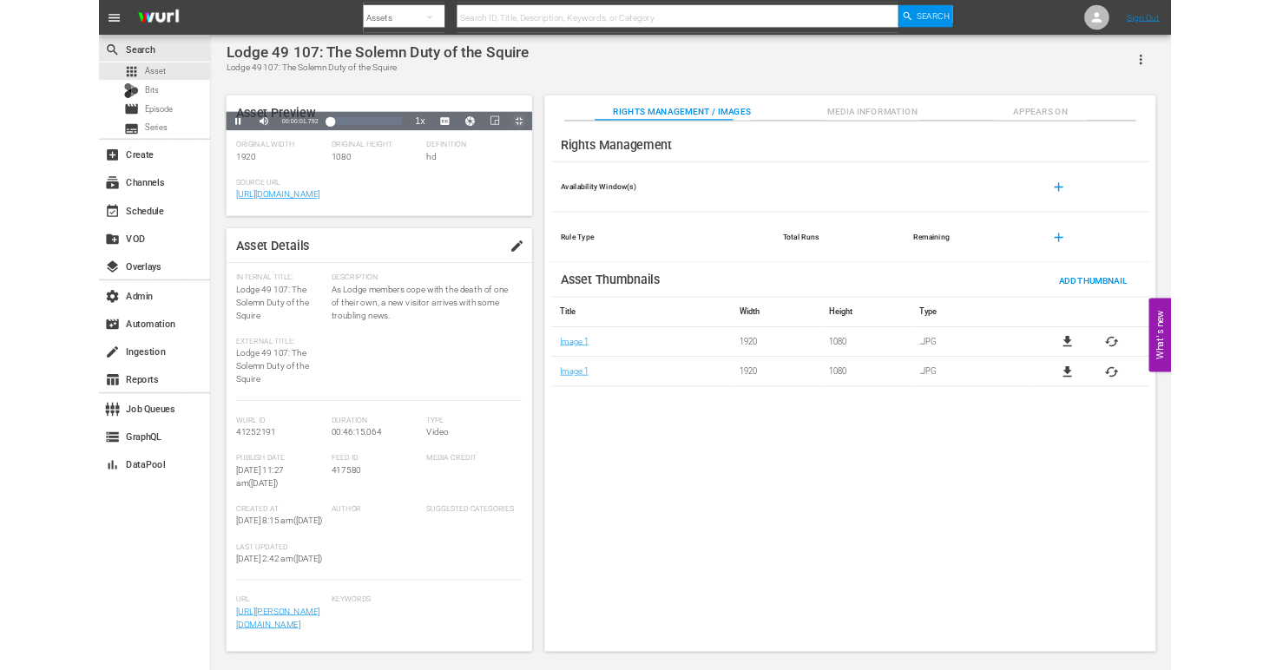
scroll to position [119, 0]
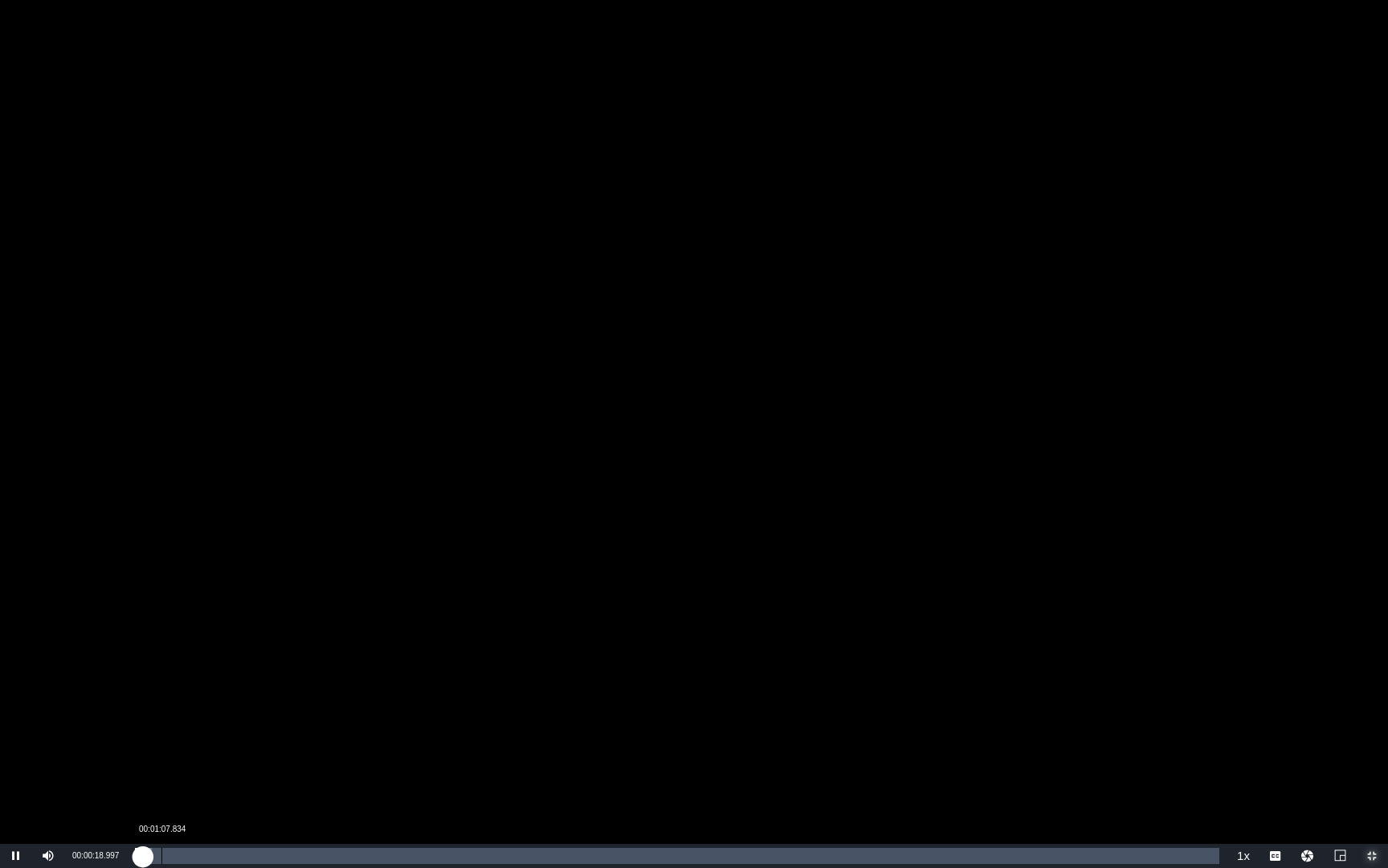
click at [162, 619] on div "00:01:07.834" at bounding box center [162, 855] width 1 height 16
click at [143, 619] on div "Loaded : 0.00% 00:00:18.500 00:01:07.834" at bounding box center [677, 855] width 1084 height 16
click at [172, 619] on div "00:01:34.557" at bounding box center [172, 855] width 1 height 16
click at [222, 619] on div "Loaded : 3.46% 00:03:44.060 00:01:35.884" at bounding box center [677, 855] width 1084 height 16
click at [1174, 619] on div "00:45:03.117" at bounding box center [1192, 855] width 1 height 16
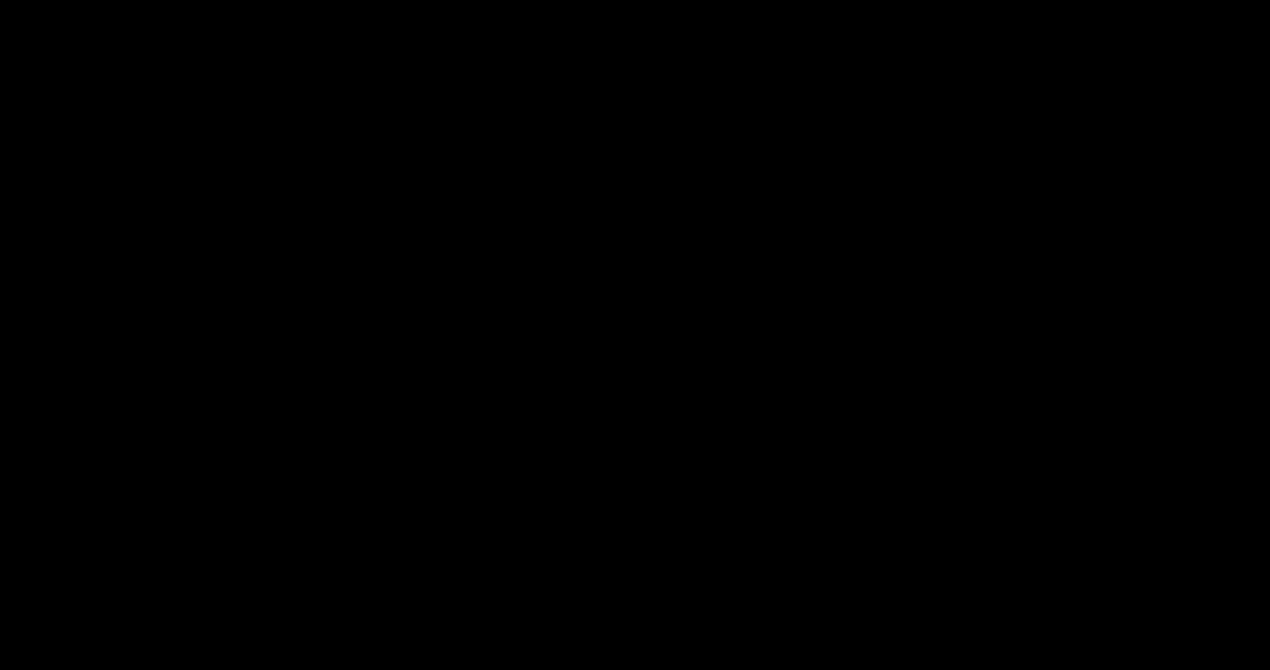
scroll to position [294, 0]
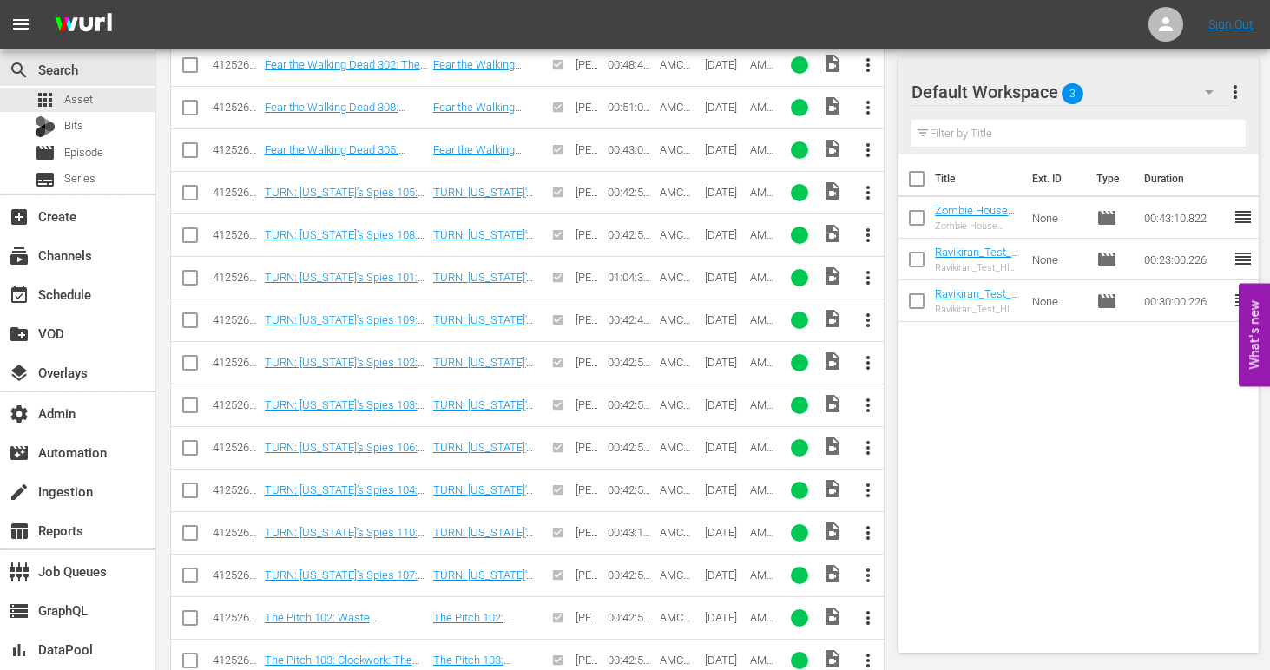
scroll to position [6793, 0]
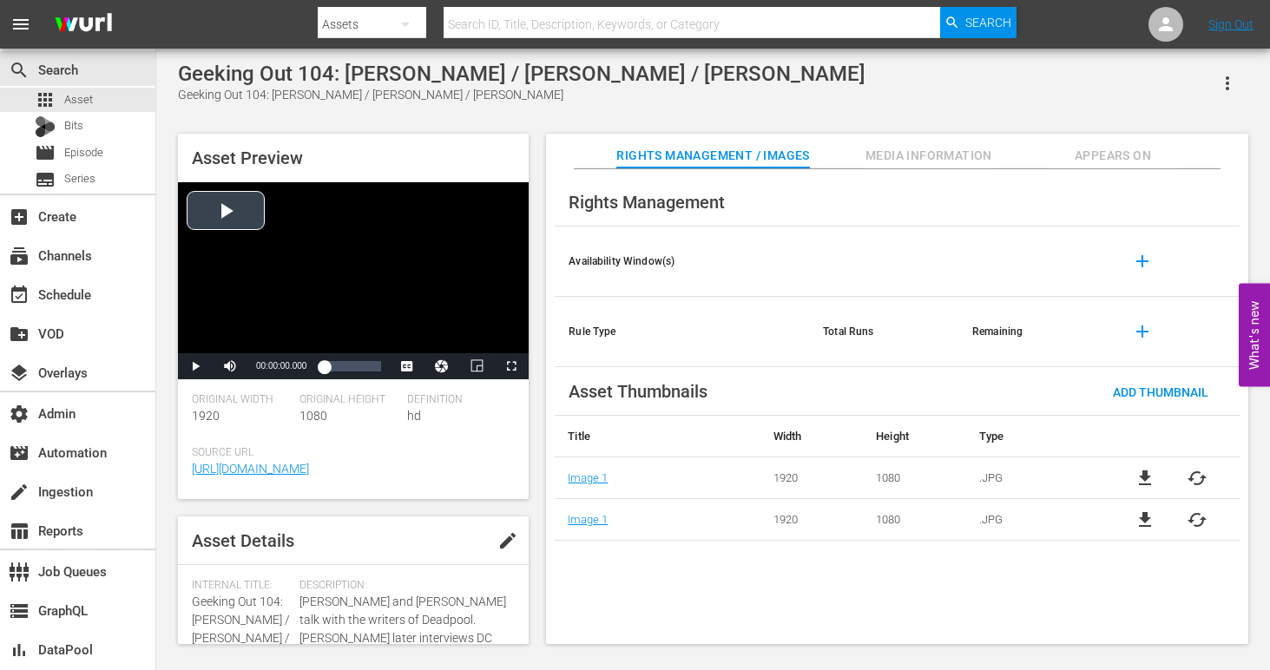
click at [221, 222] on div "Video Player" at bounding box center [353, 267] width 351 height 171
click at [511, 366] on span "Video Player" at bounding box center [511, 366] width 0 height 0
click at [366, 362] on div "00:15:39.269" at bounding box center [366, 366] width 1 height 17
click at [511, 366] on span "Video Player" at bounding box center [511, 366] width 0 height 0
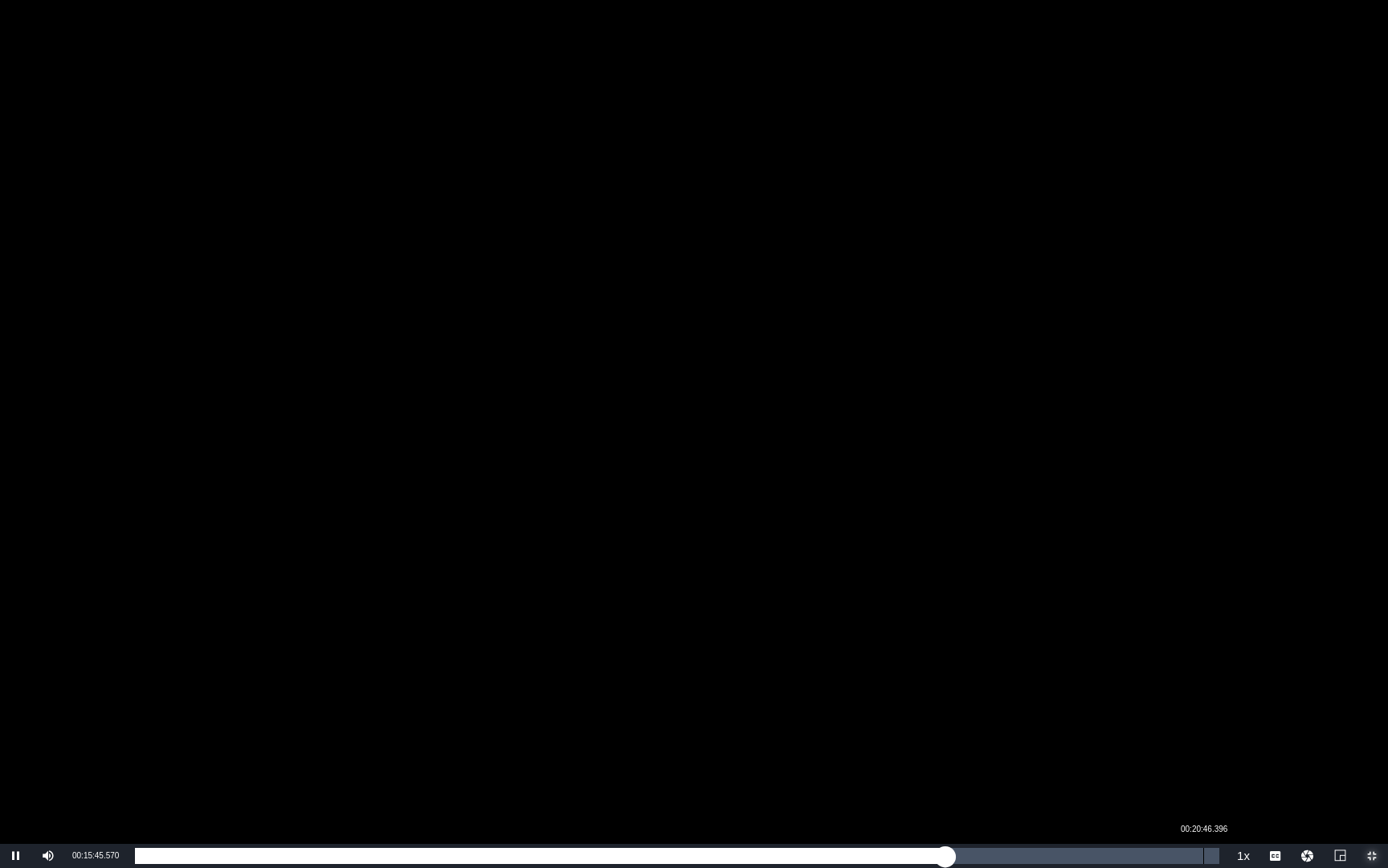
click at [1174, 619] on div "00:20:46.396" at bounding box center [1204, 855] width 1 height 16
click at [1174, 619] on div "00:20:46.396" at bounding box center [669, 855] width 1069 height 16
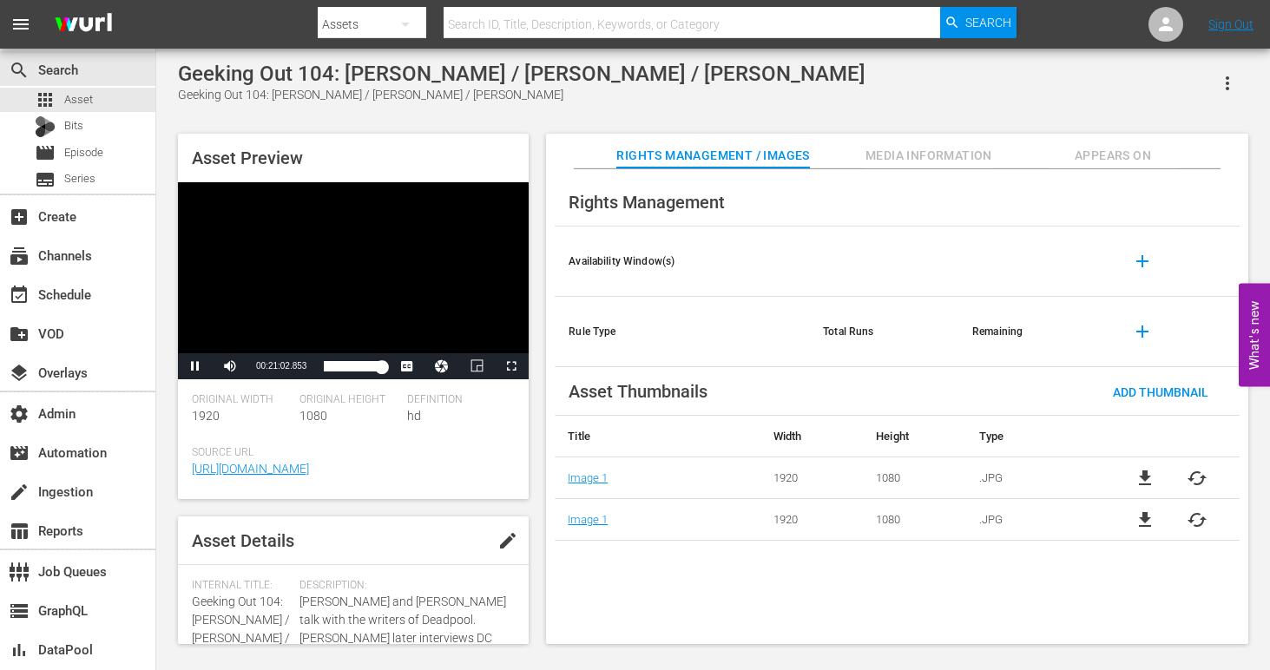
click at [219, 311] on div "Video Player" at bounding box center [353, 267] width 351 height 171
click at [97, 121] on div "Bits" at bounding box center [77, 127] width 155 height 24
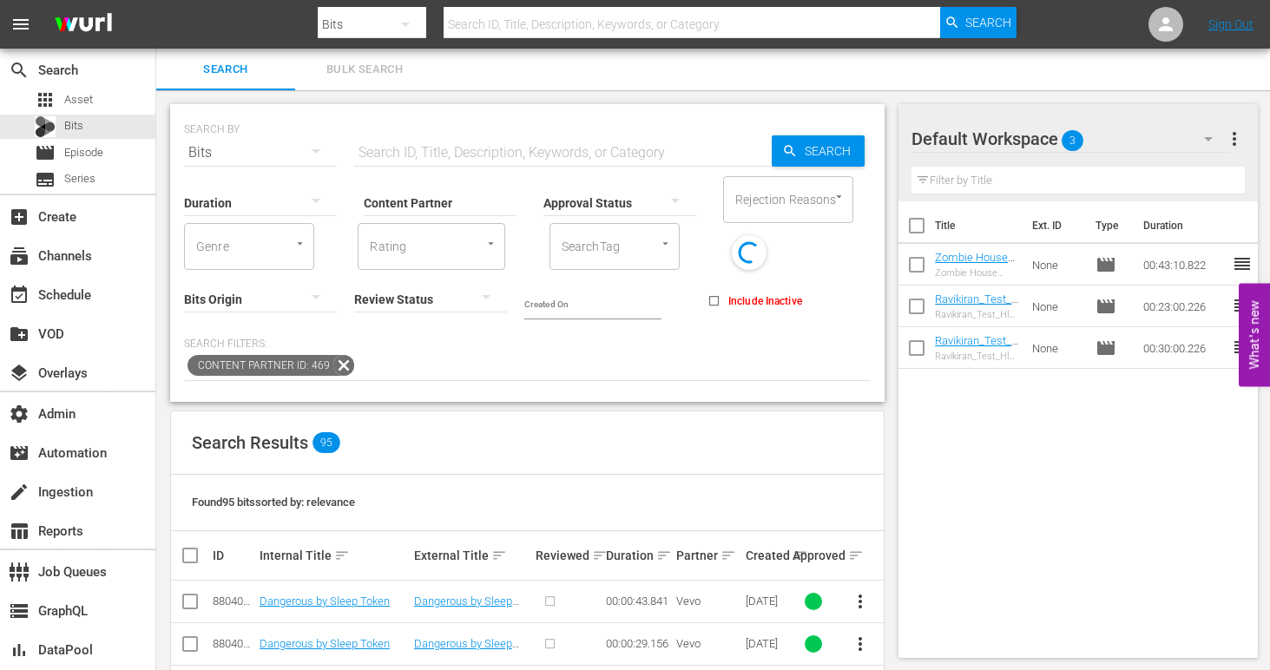
click at [339, 361] on icon at bounding box center [344, 365] width 23 height 23
click at [467, 208] on input "Content Partner" at bounding box center [440, 204] width 153 height 63
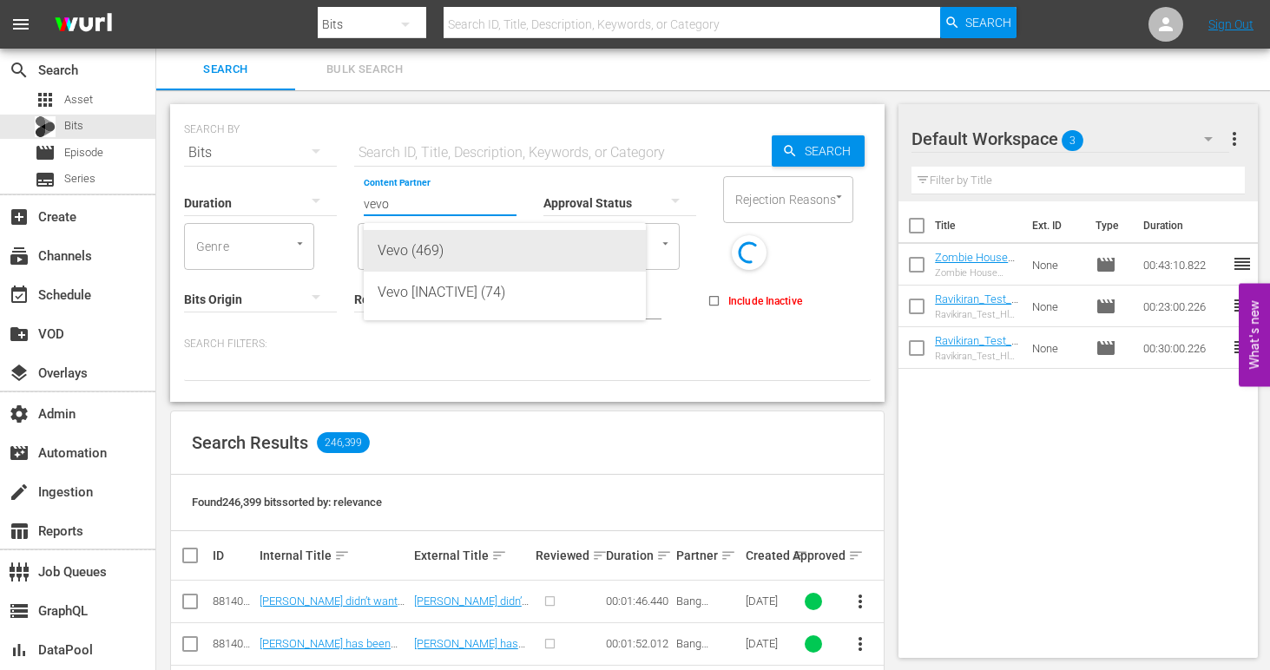
click at [469, 234] on div "Vevo (469)" at bounding box center [505, 251] width 254 height 42
type input "Vevo (469)"
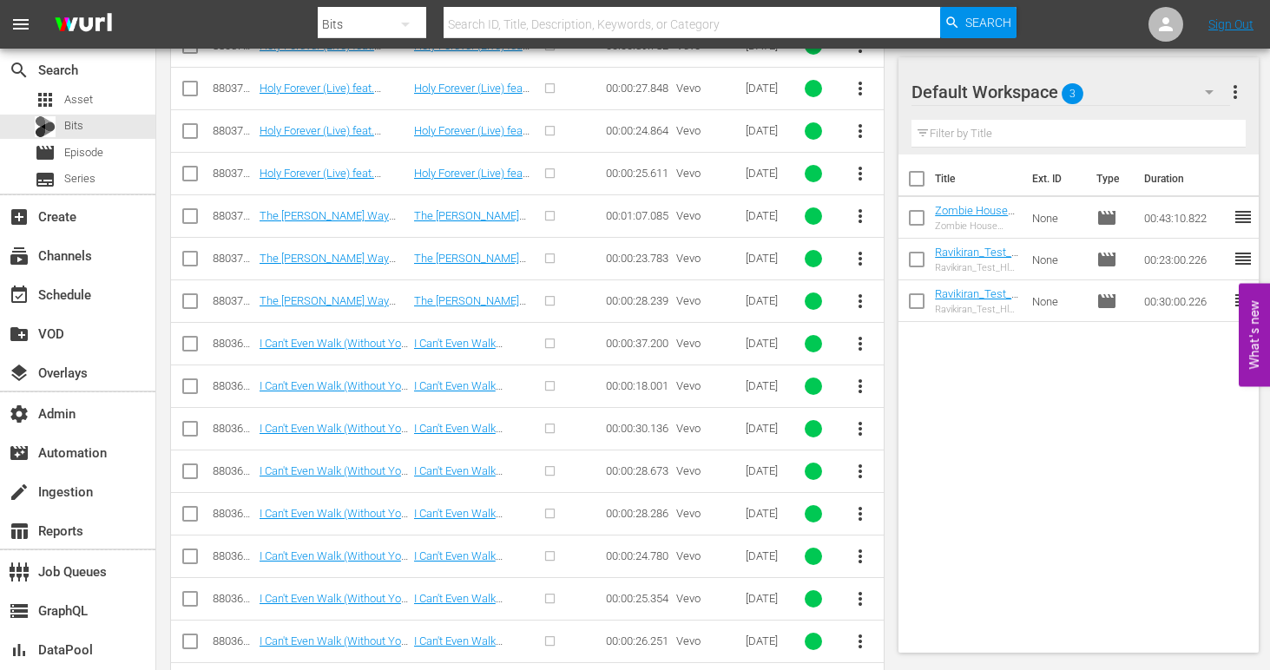
scroll to position [834, 0]
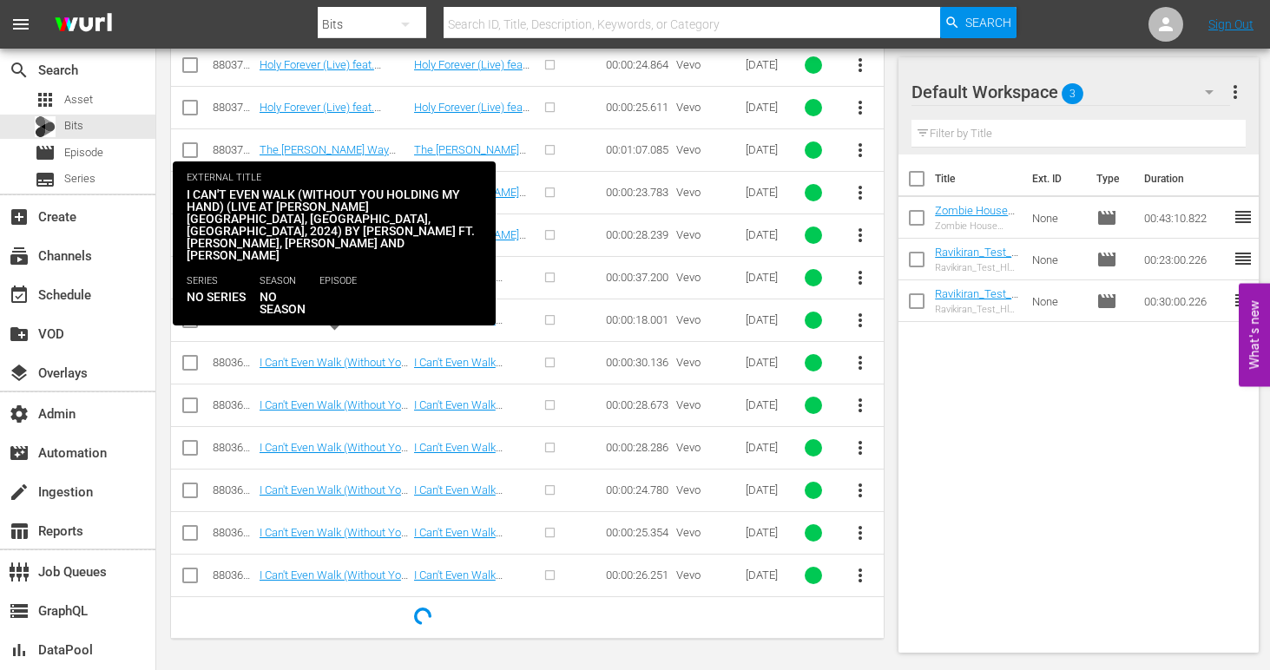
click at [318, 316] on link "I Can't Even Walk (Without You Holding My Hand) (Live At [PERSON_NAME][GEOGRAPH…" at bounding box center [334, 378] width 148 height 130
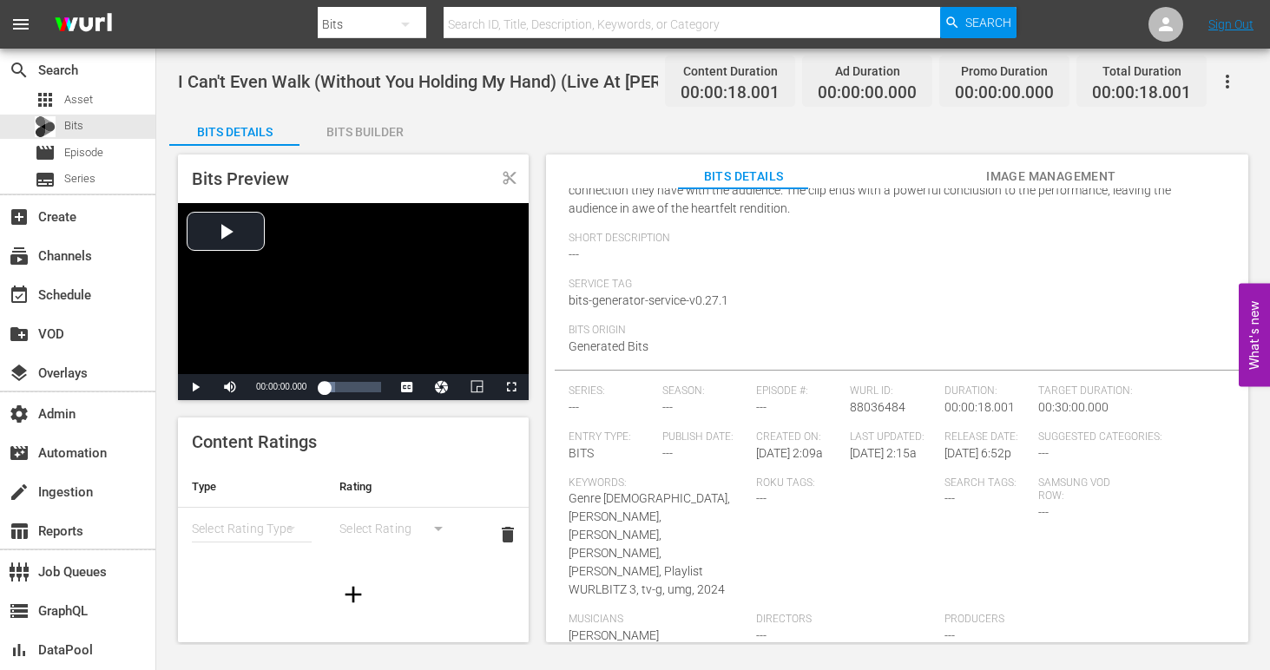
scroll to position [494, 0]
click at [514, 24] on input "text" at bounding box center [692, 24] width 497 height 42
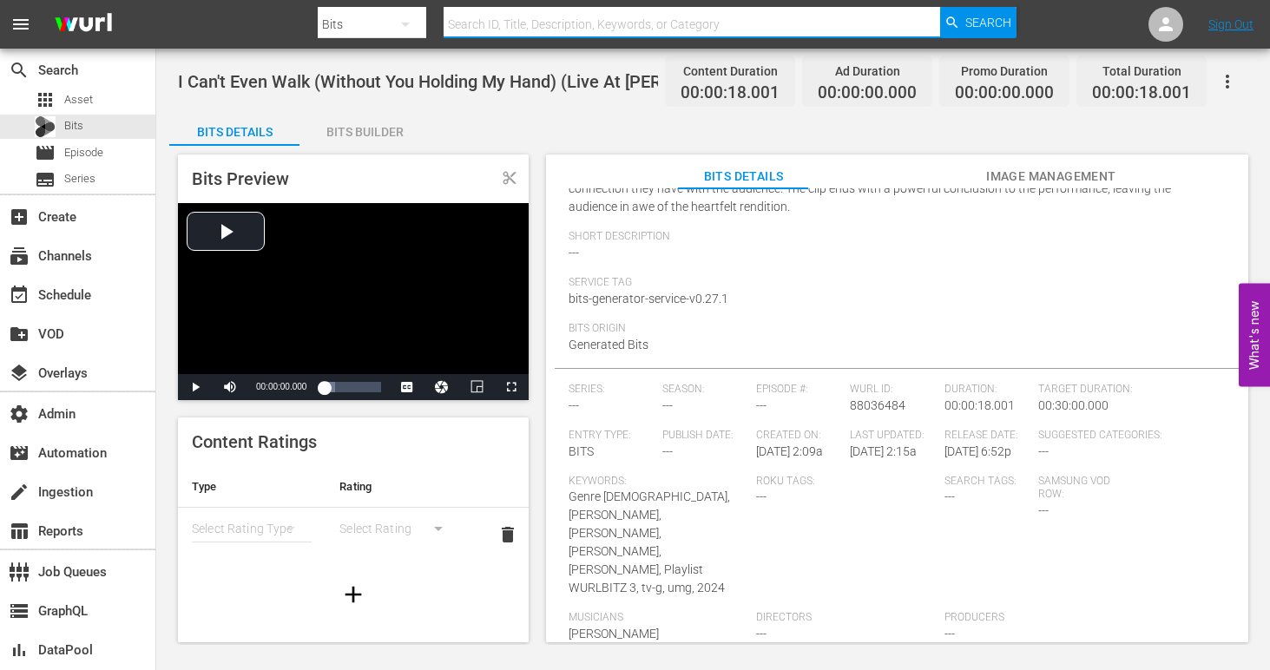
paste input "88037517"
type input "88037517"
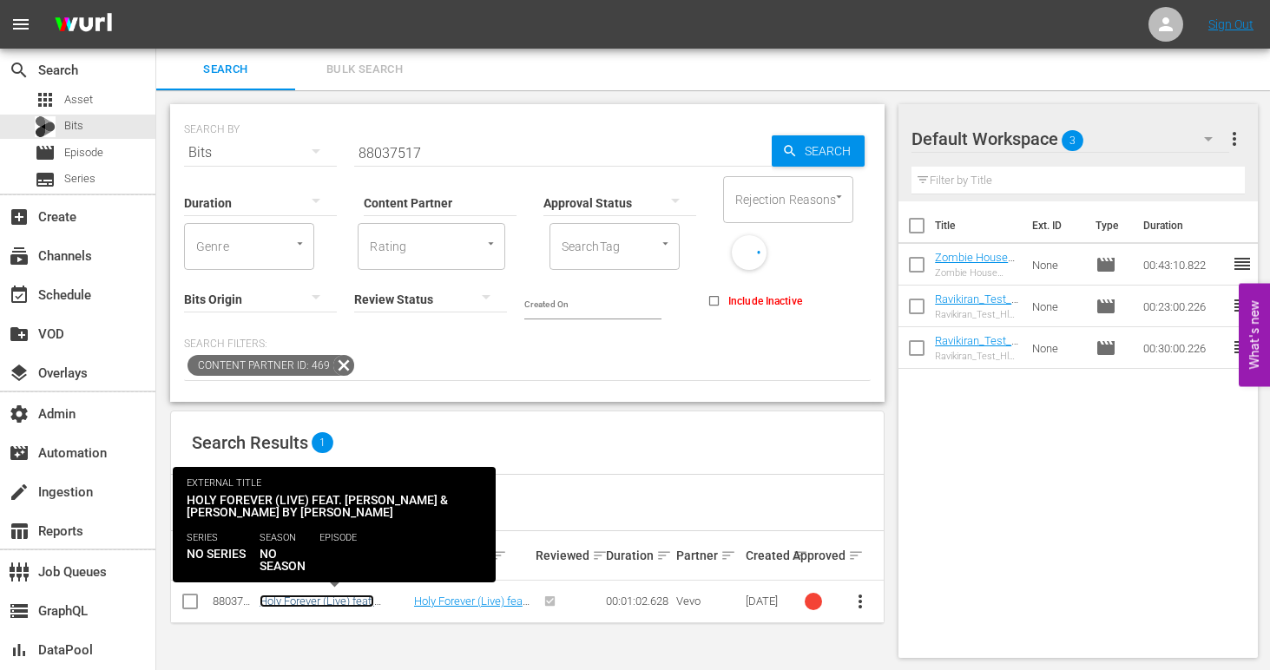
click at [334, 597] on link "Holy Forever (Live) feat. [PERSON_NAME] & [PERSON_NAME] by [PERSON_NAME]" at bounding box center [317, 621] width 115 height 52
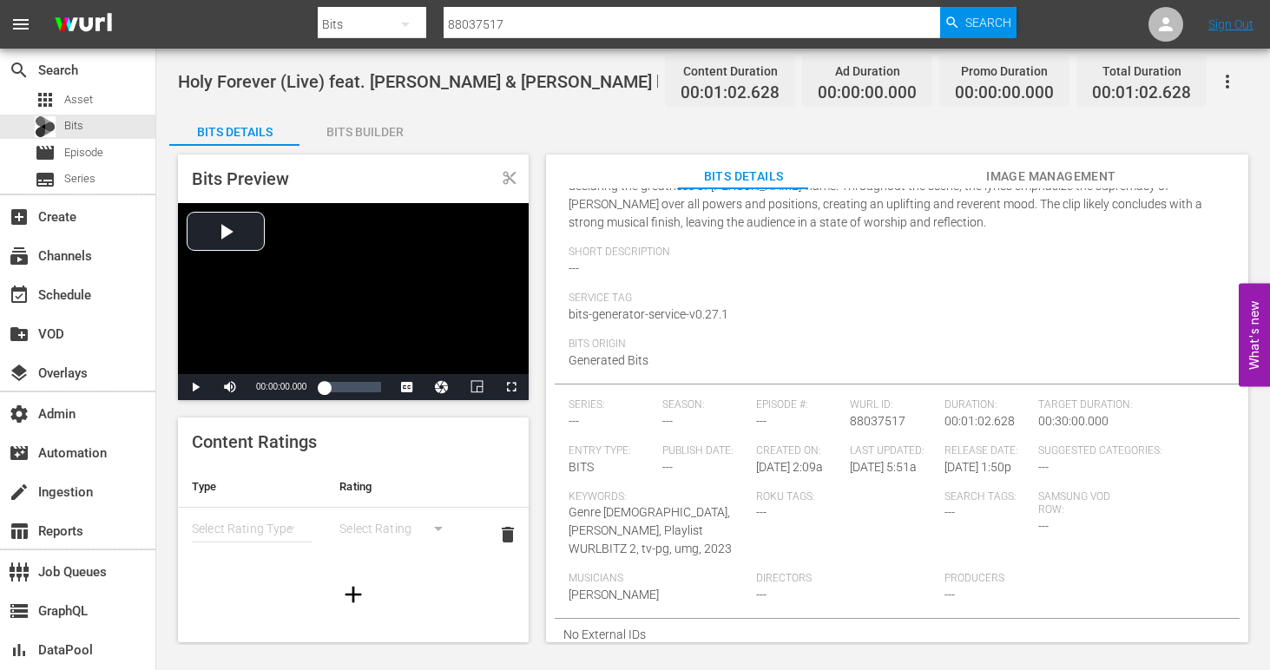
click at [387, 121] on div "Bits Builder" at bounding box center [365, 132] width 130 height 42
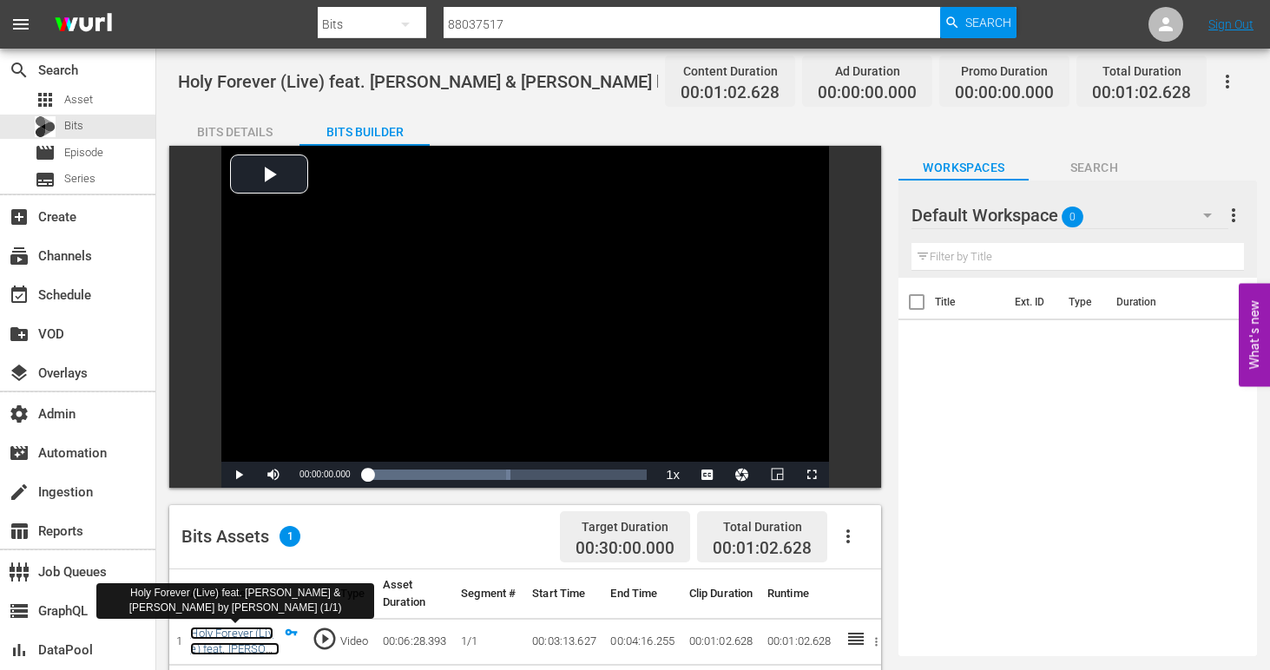
click at [215, 630] on link "Holy Forever (Live) feat. [PERSON_NAME] & [PERSON_NAME] by [PERSON_NAME] (1/1)" at bounding box center [234, 665] width 89 height 77
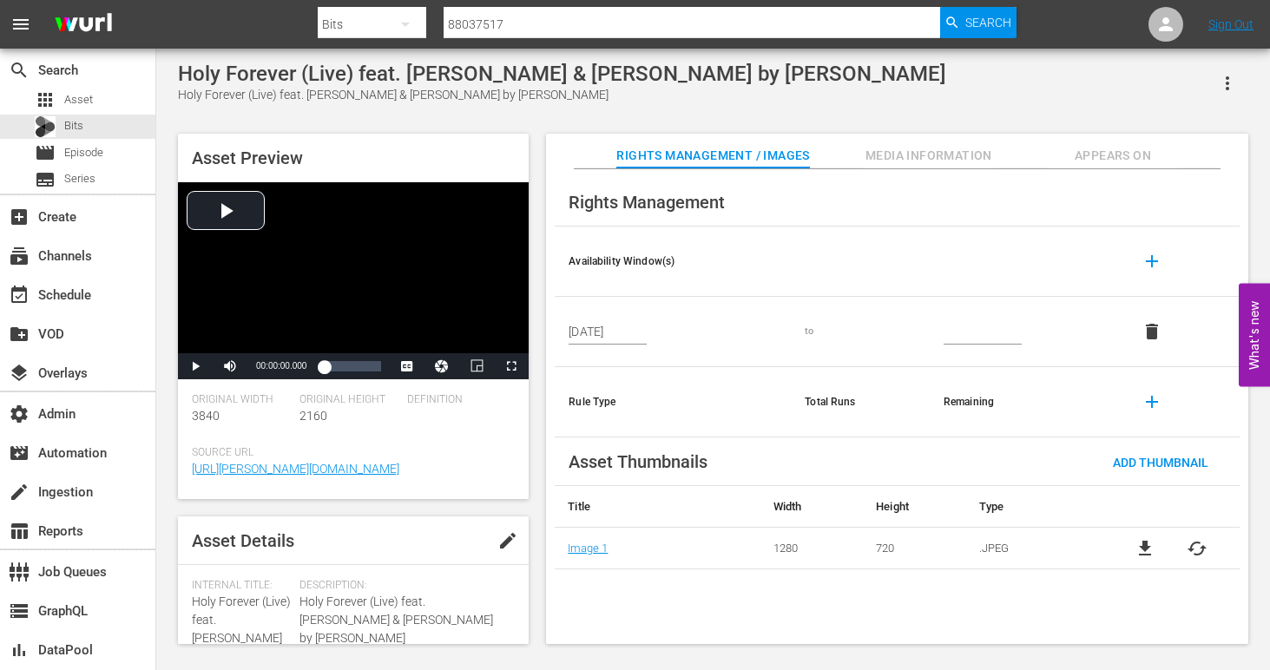
click at [951, 152] on span "Media Information" at bounding box center [929, 156] width 130 height 22
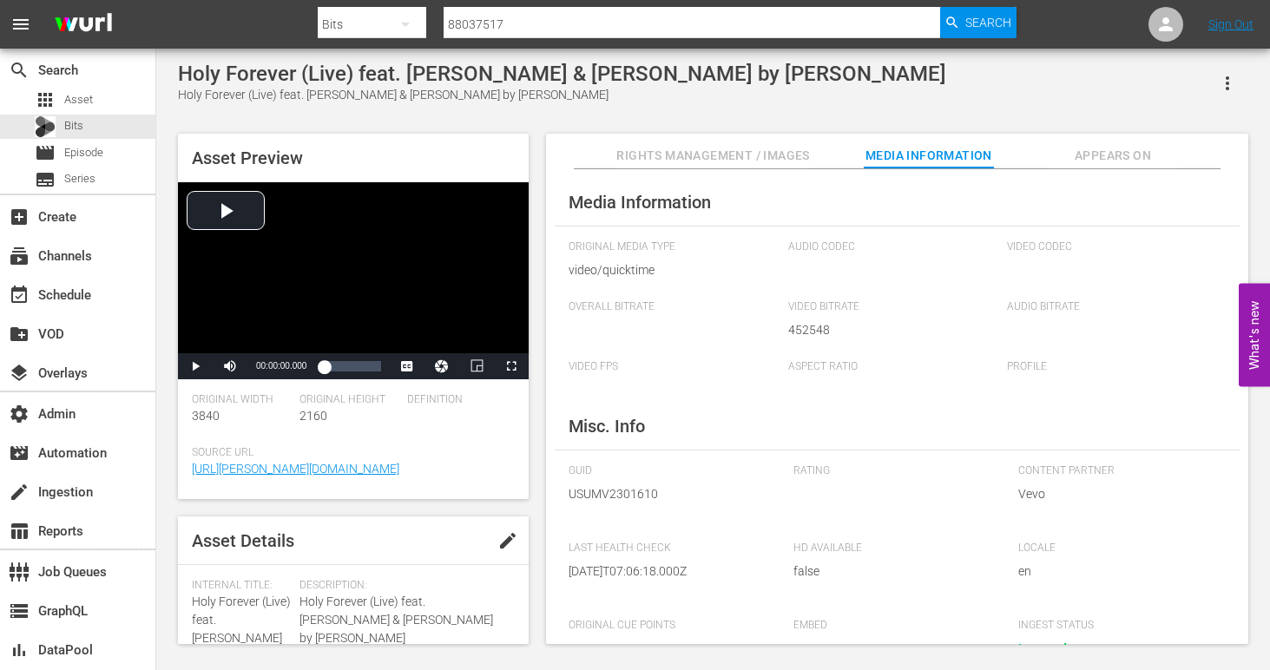
click at [1112, 161] on span "Appears On" at bounding box center [1113, 156] width 130 height 22
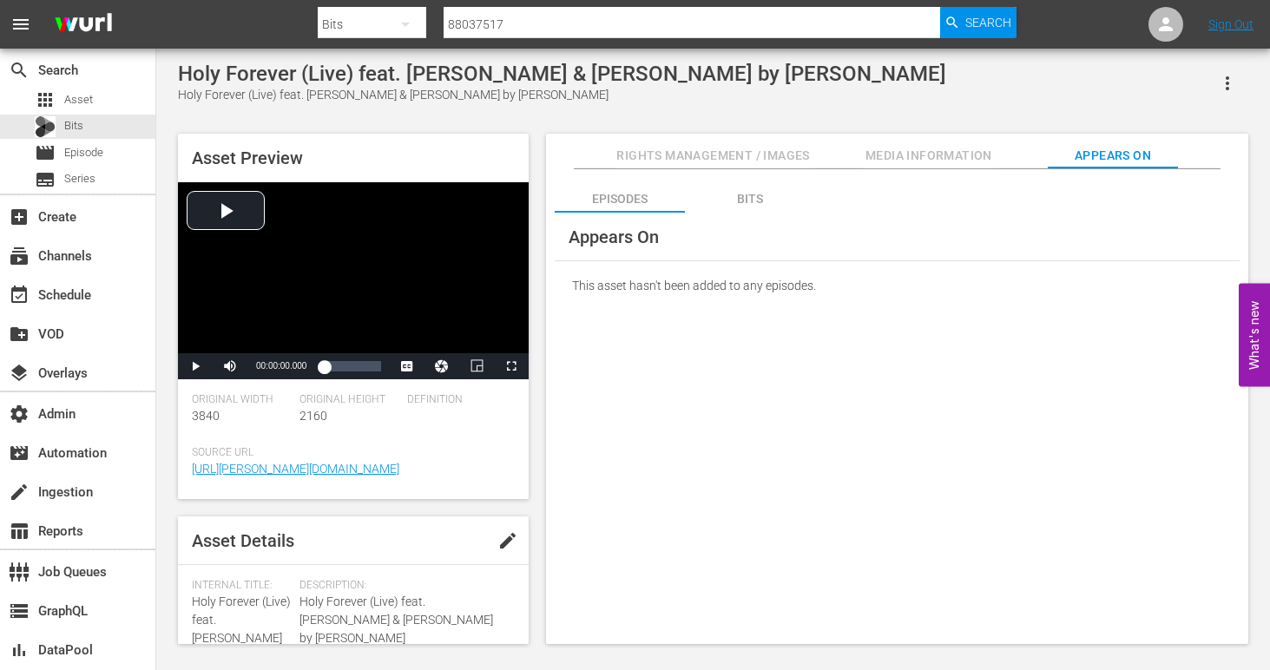
click at [740, 193] on div "Bits" at bounding box center [750, 199] width 130 height 42
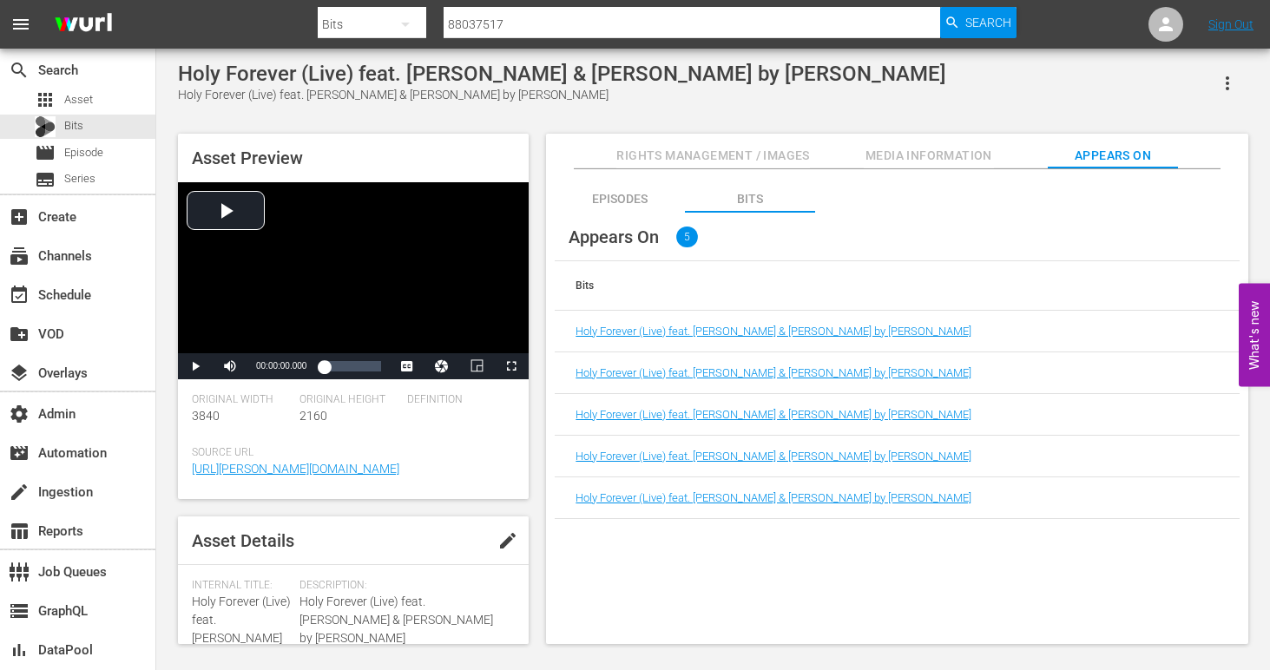
click at [737, 140] on button "Rights Management / Images" at bounding box center [712, 151] width 193 height 35
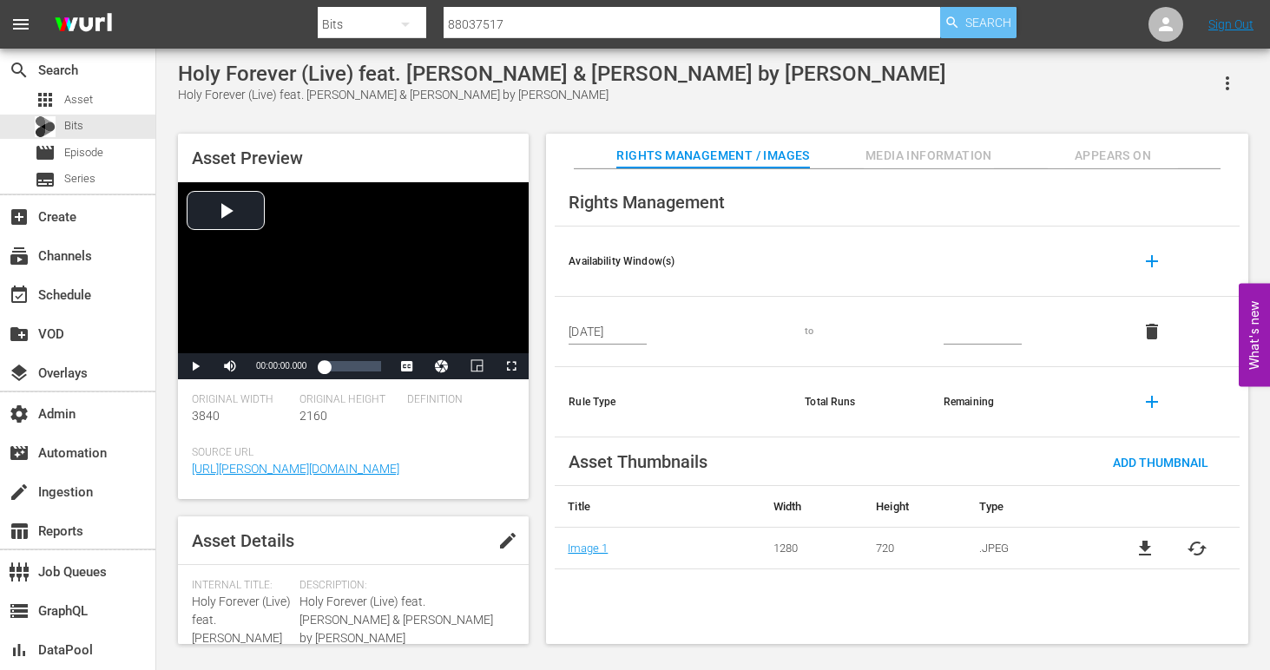
click at [977, 15] on span "Search" at bounding box center [989, 22] width 46 height 31
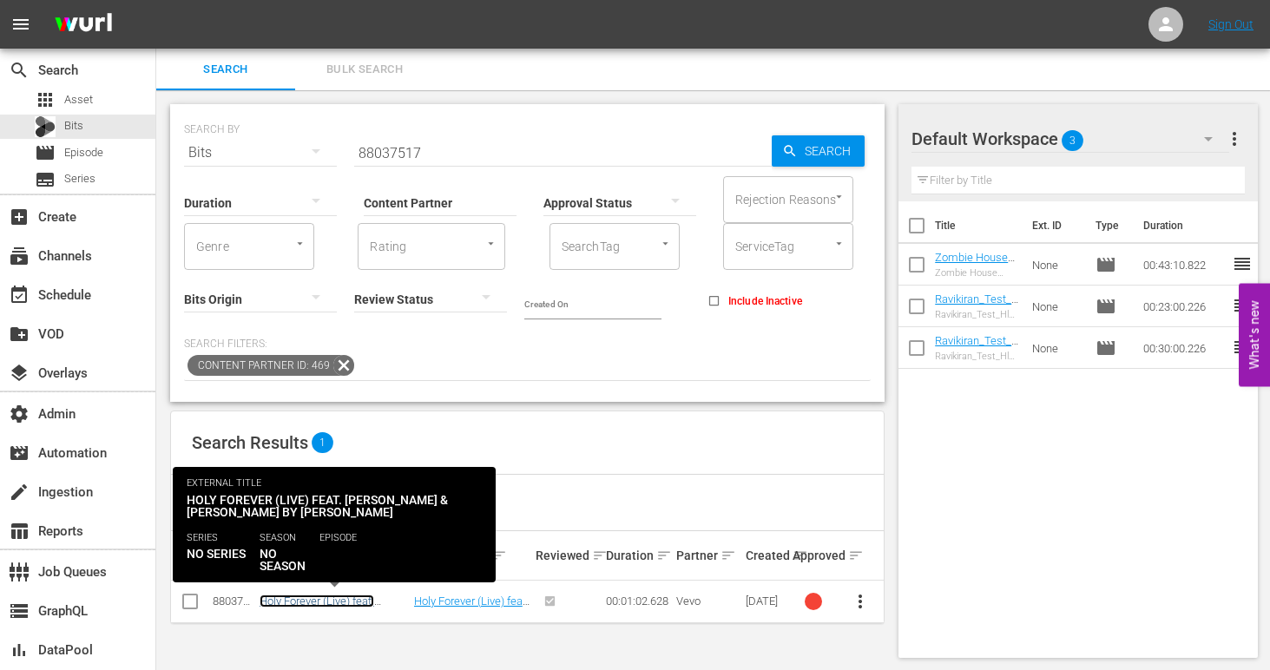
click at [364, 599] on link "Holy Forever (Live) feat. [PERSON_NAME] & [PERSON_NAME] by [PERSON_NAME]" at bounding box center [317, 621] width 115 height 52
click at [311, 599] on link "Holy Forever (Live) feat. [PERSON_NAME] & [PERSON_NAME] by [PERSON_NAME]" at bounding box center [317, 621] width 115 height 52
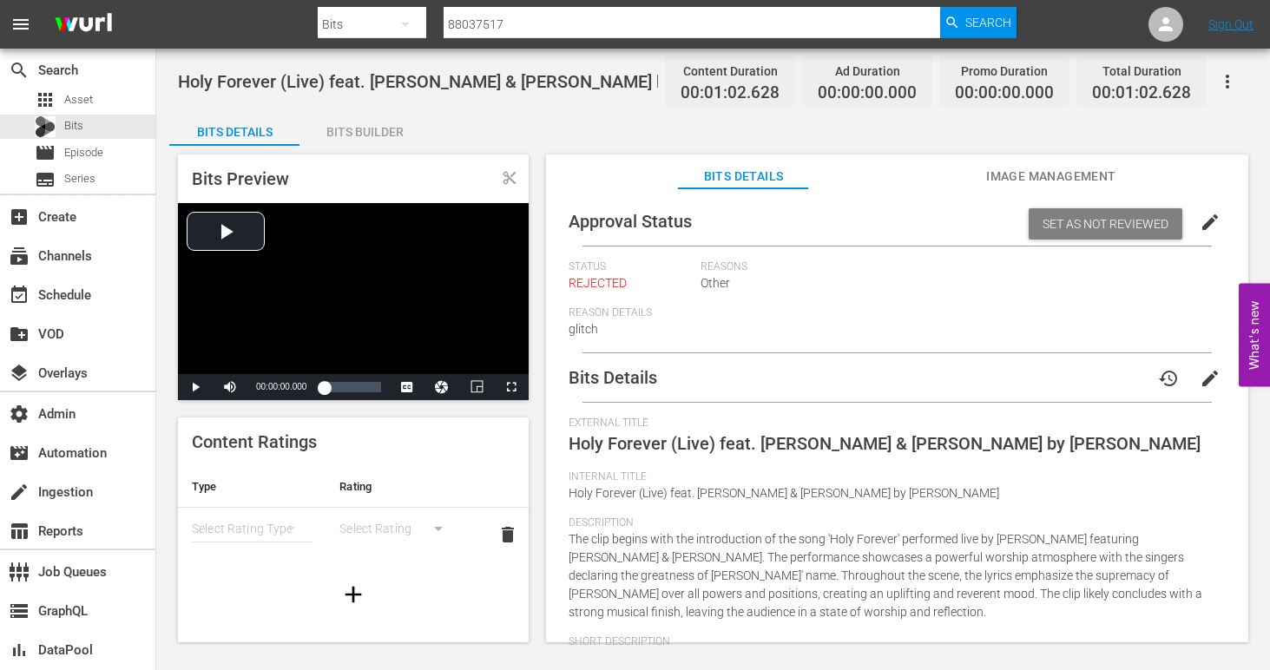
click at [369, 127] on div "Bits Builder" at bounding box center [365, 132] width 130 height 42
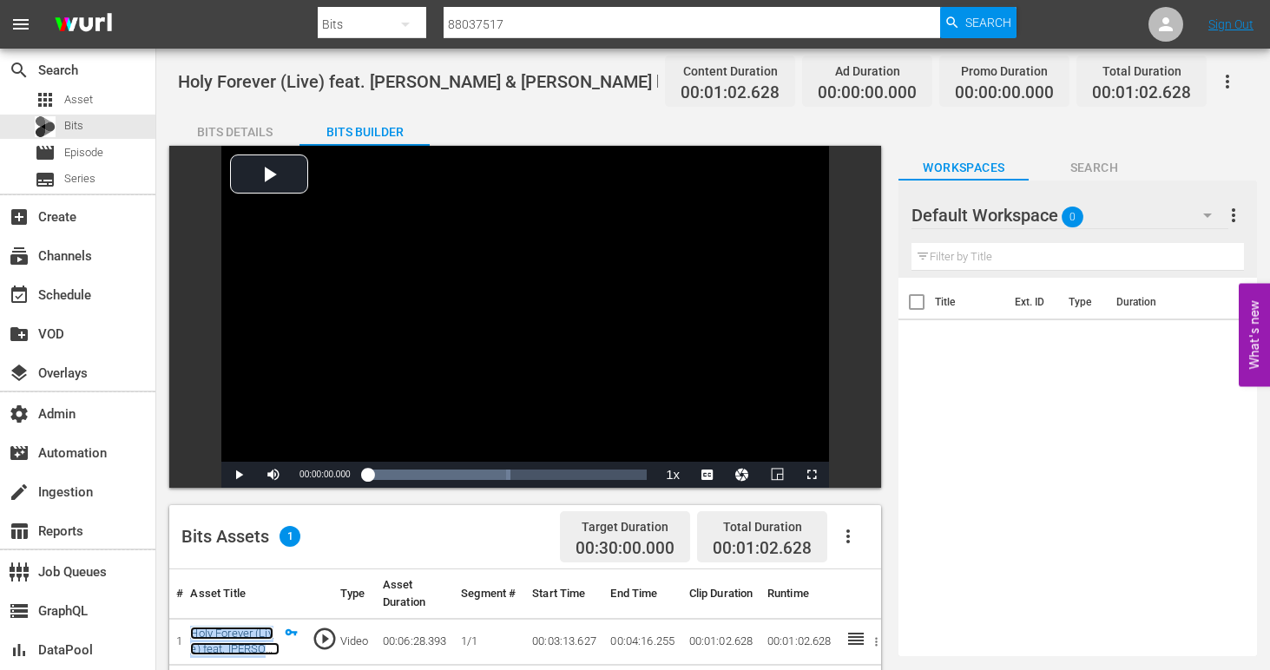
drag, startPoint x: 232, startPoint y: 649, endPoint x: 497, endPoint y: 6, distance: 695.0
click at [0, 0] on div "menu Search By Bits Search ID, Title, Description, Keywords, or Category 880375…" at bounding box center [635, 561] width 1270 height 1123
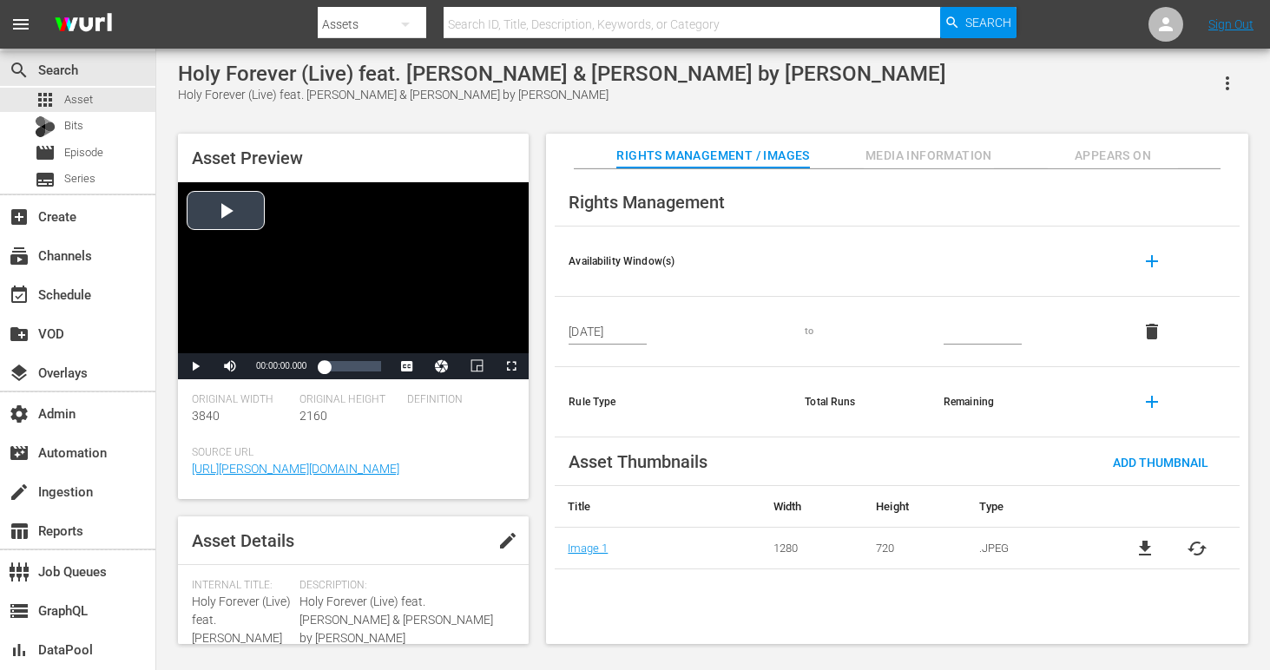
click at [227, 196] on div "Video Player" at bounding box center [353, 267] width 351 height 171
click at [195, 366] on span "Video Player" at bounding box center [195, 366] width 0 height 0
click at [86, 120] on div "Bits" at bounding box center [77, 127] width 155 height 24
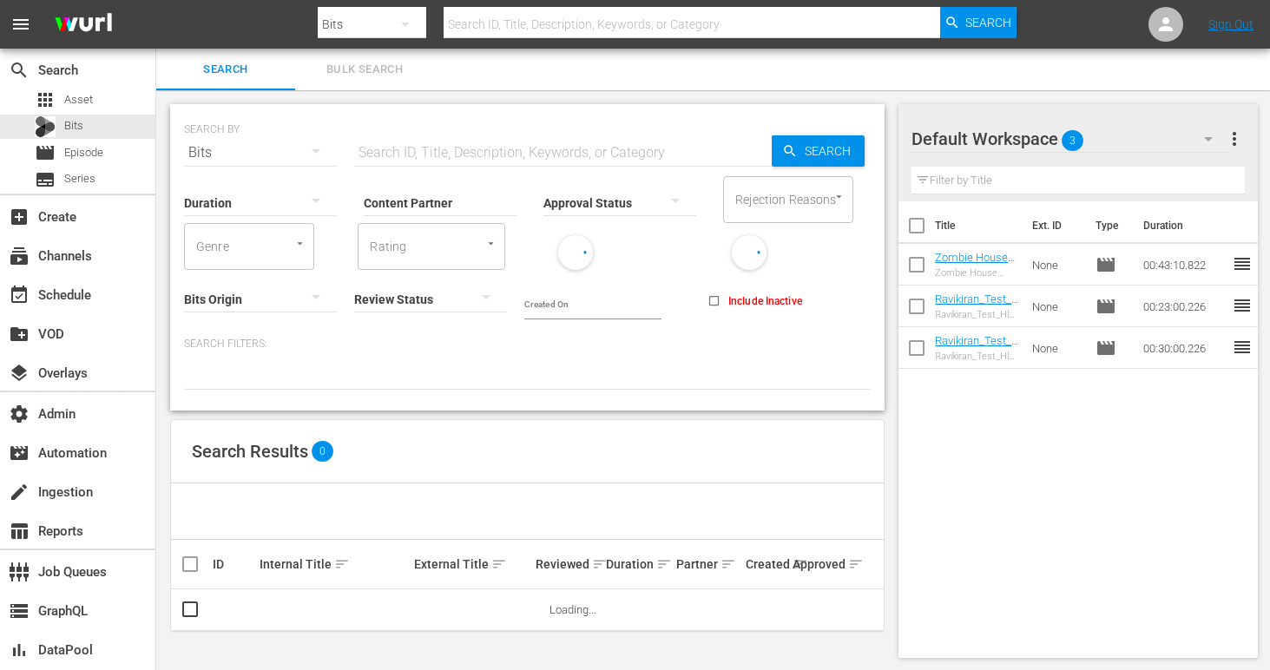
click at [480, 211] on input "Content Partner" at bounding box center [440, 204] width 153 height 63
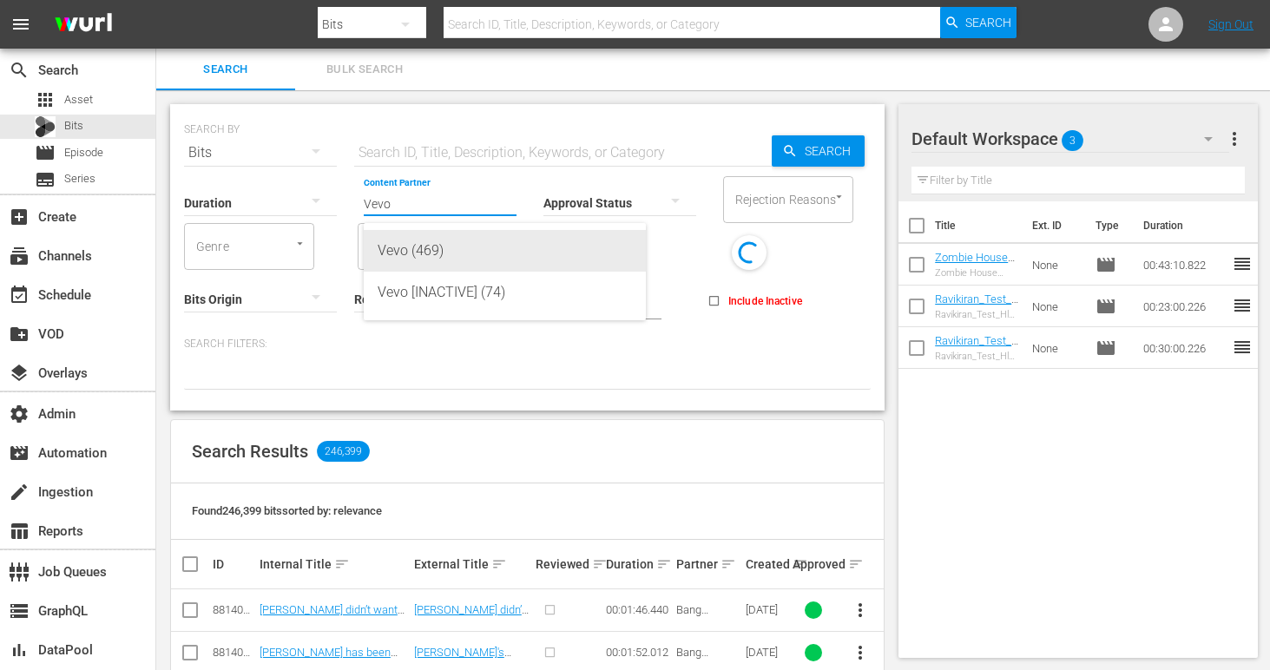
click at [471, 267] on div "Vevo (469)" at bounding box center [505, 251] width 254 height 42
type input "Vevo (469)"
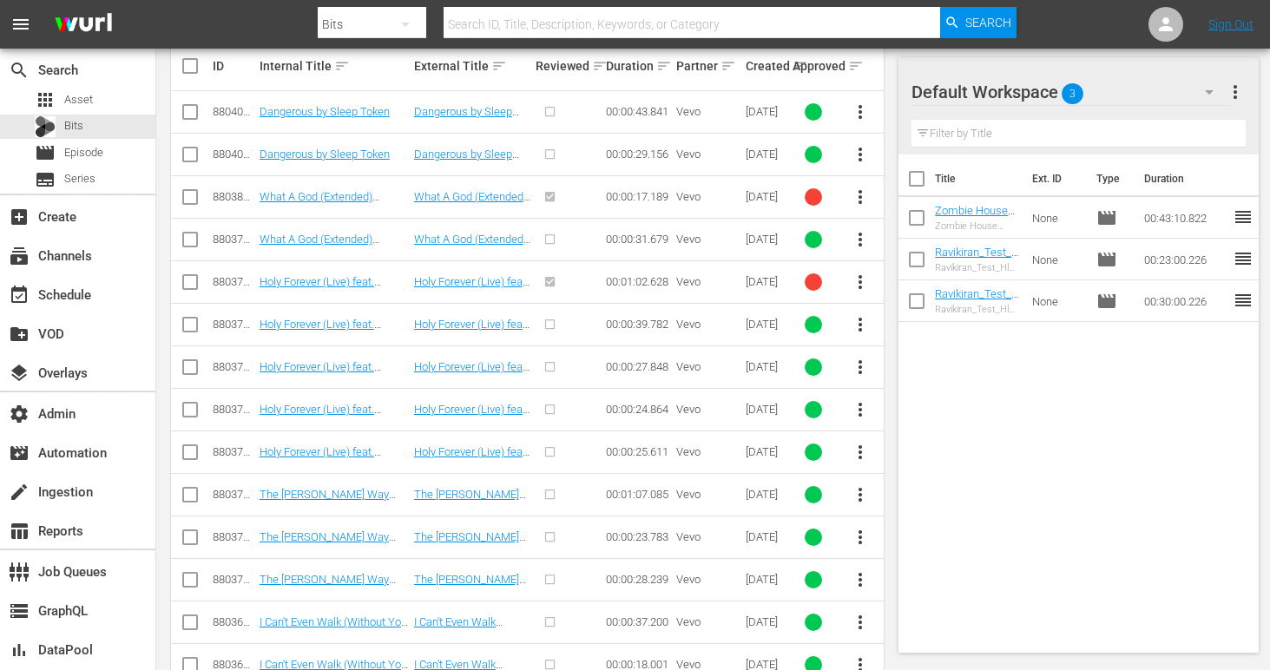
scroll to position [675, 0]
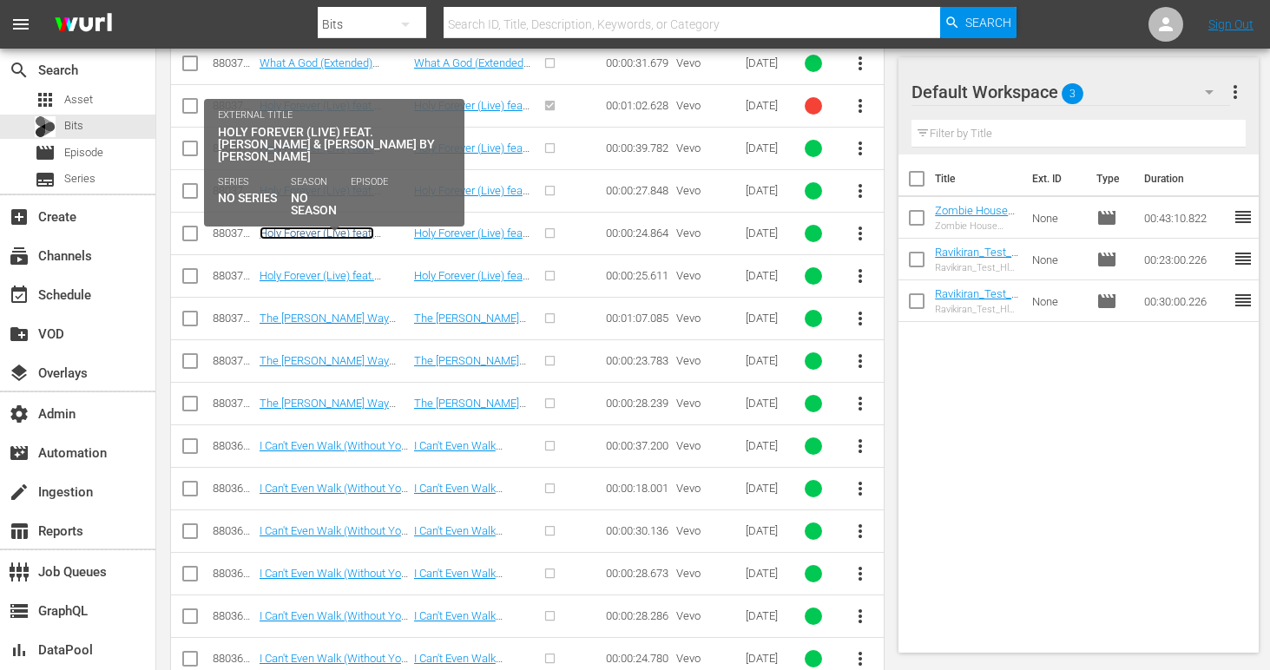
click at [294, 227] on link "Holy Forever (Live) feat. [PERSON_NAME] & [PERSON_NAME] by [PERSON_NAME]" at bounding box center [317, 253] width 115 height 52
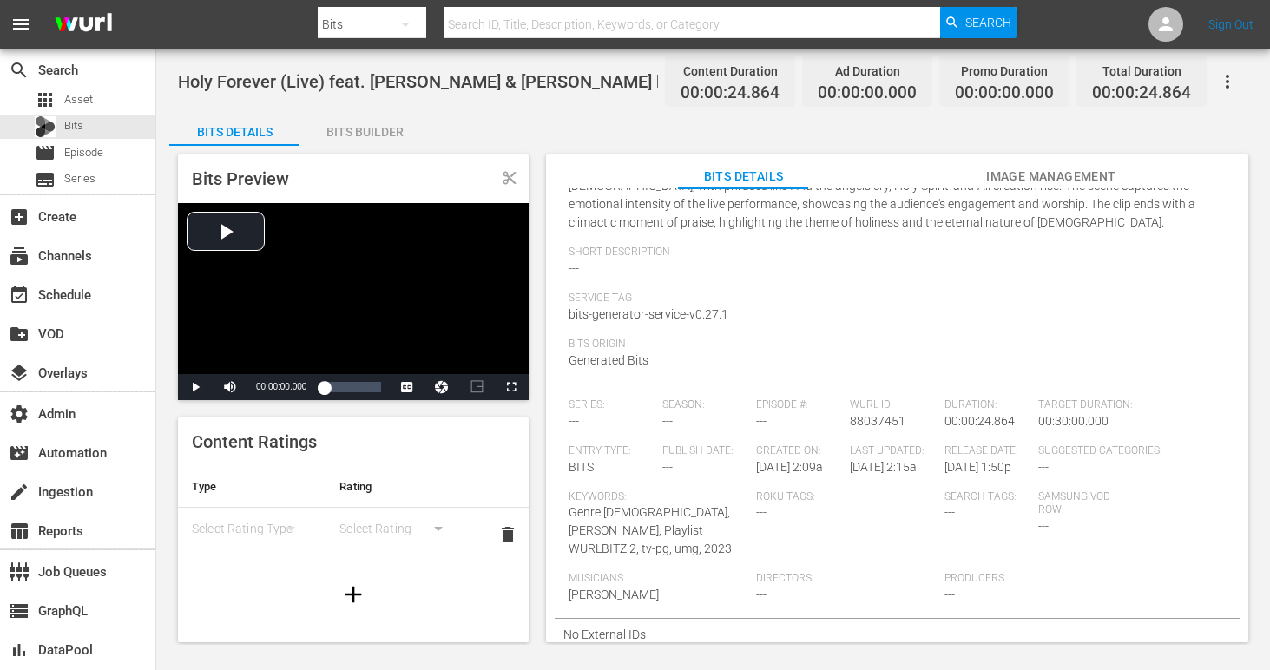
scroll to position [405, 0]
click at [227, 256] on div "Video Player" at bounding box center [353, 288] width 351 height 171
click at [195, 387] on span "Video Player" at bounding box center [195, 387] width 0 height 0
